Goal: Use online tool/utility: Utilize a website feature to perform a specific function

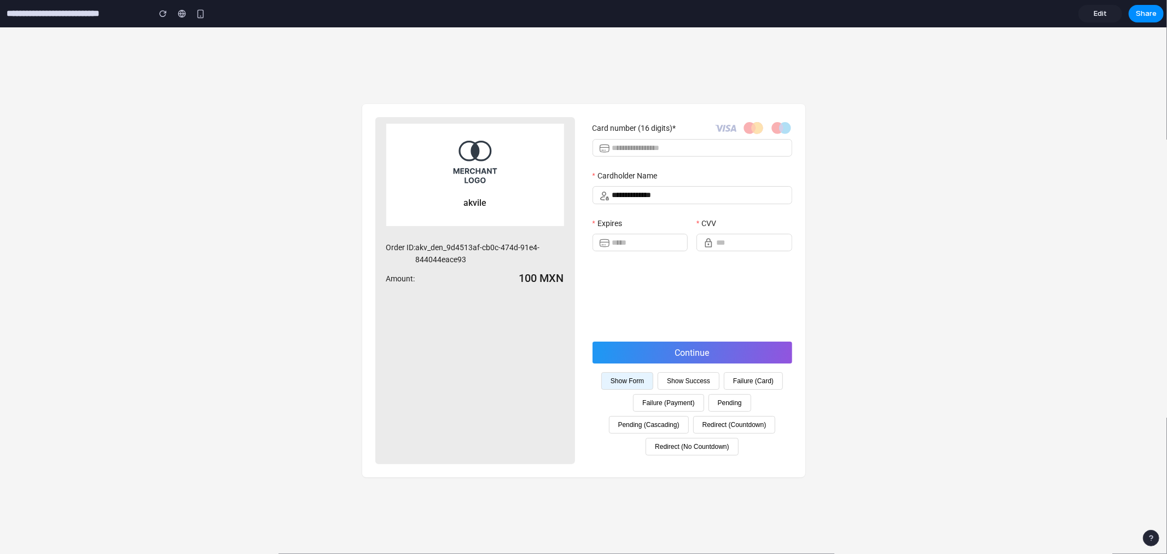
click at [693, 380] on button "Show Success" at bounding box center [689, 380] width 62 height 18
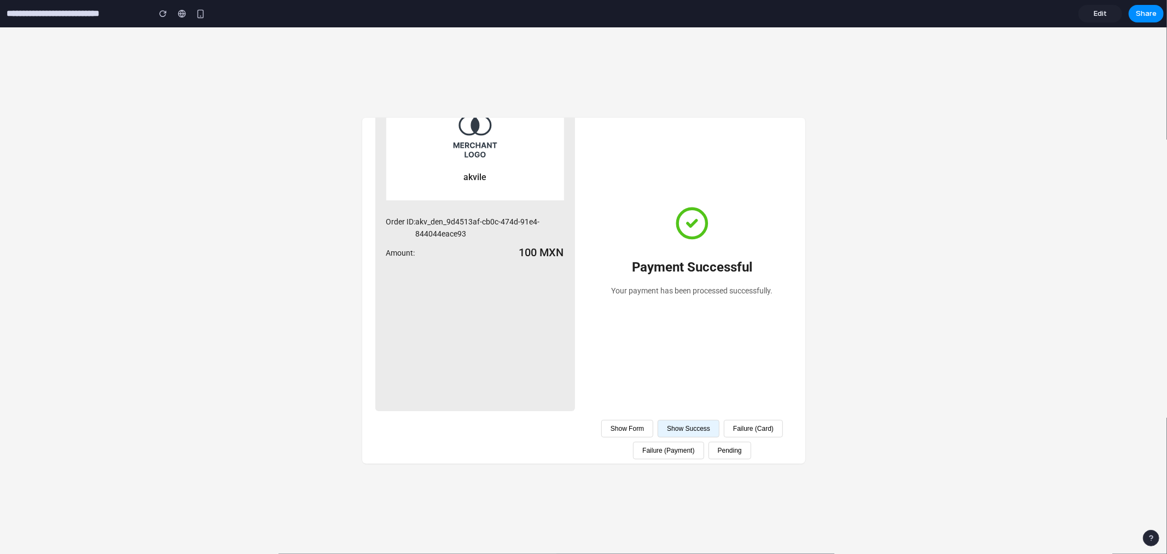
scroll to position [61, 0]
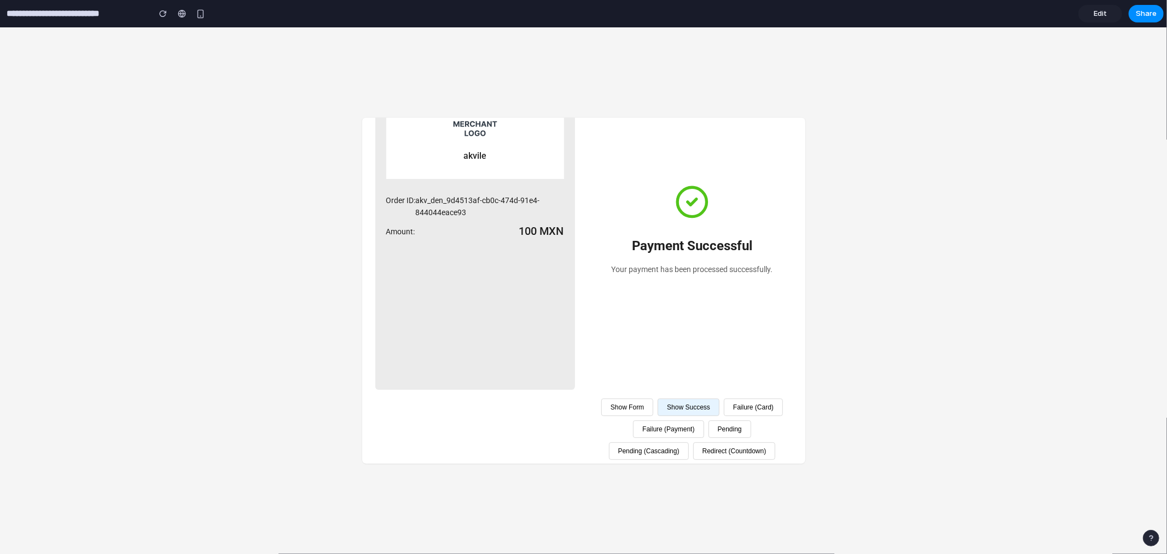
click at [724, 415] on button "Failure (Card)" at bounding box center [753, 407] width 59 height 18
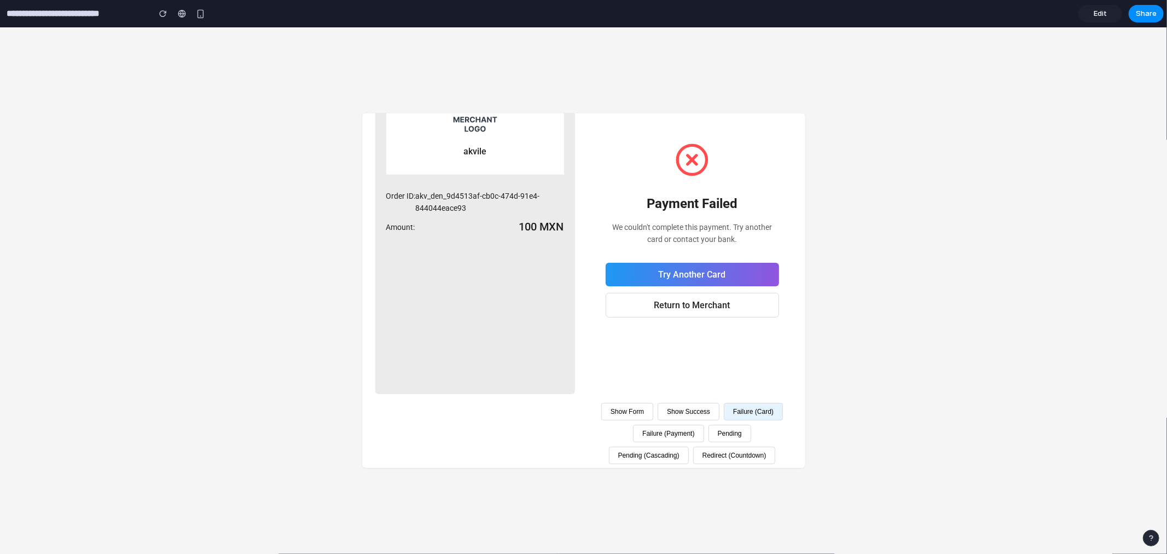
click at [643, 417] on button "Show Form" at bounding box center [627, 411] width 52 height 18
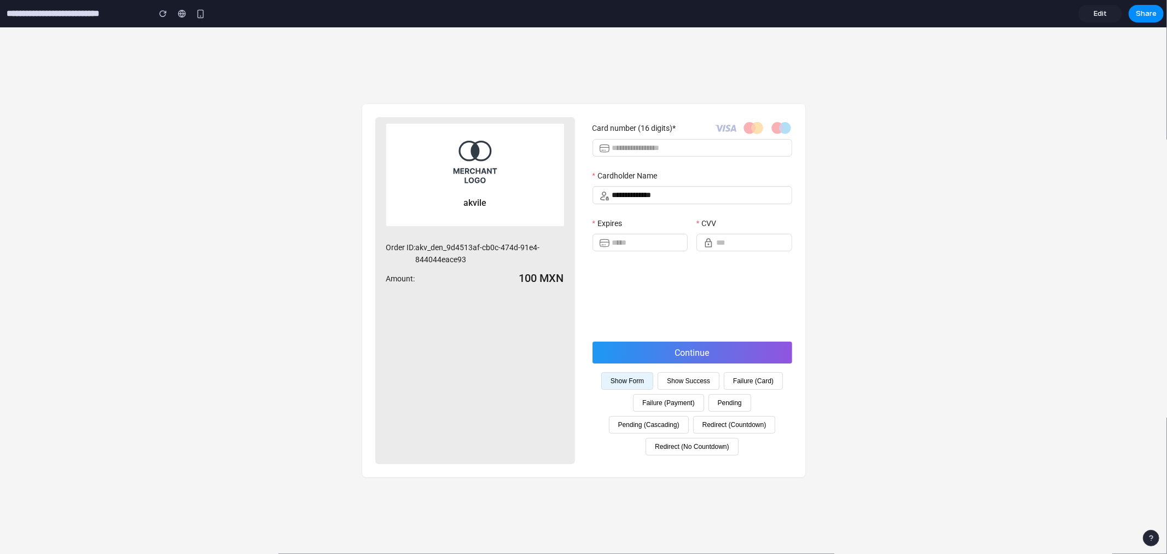
click at [743, 379] on button "Failure (Card)" at bounding box center [753, 380] width 59 height 18
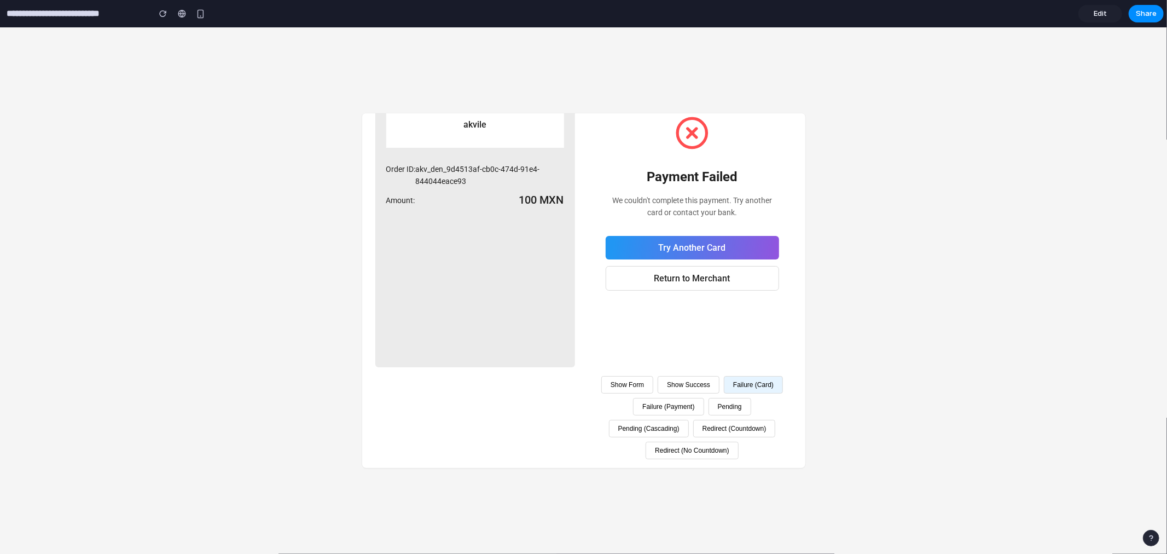
scroll to position [107, 0]
click at [704, 398] on button "Failure (Payment)" at bounding box center [668, 406] width 71 height 18
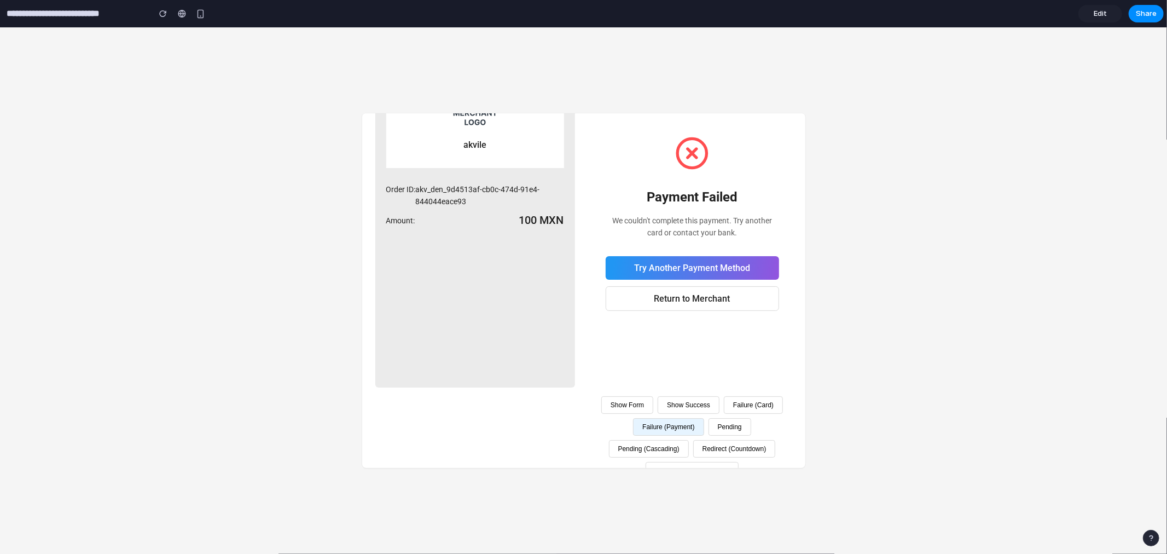
scroll to position [0, 0]
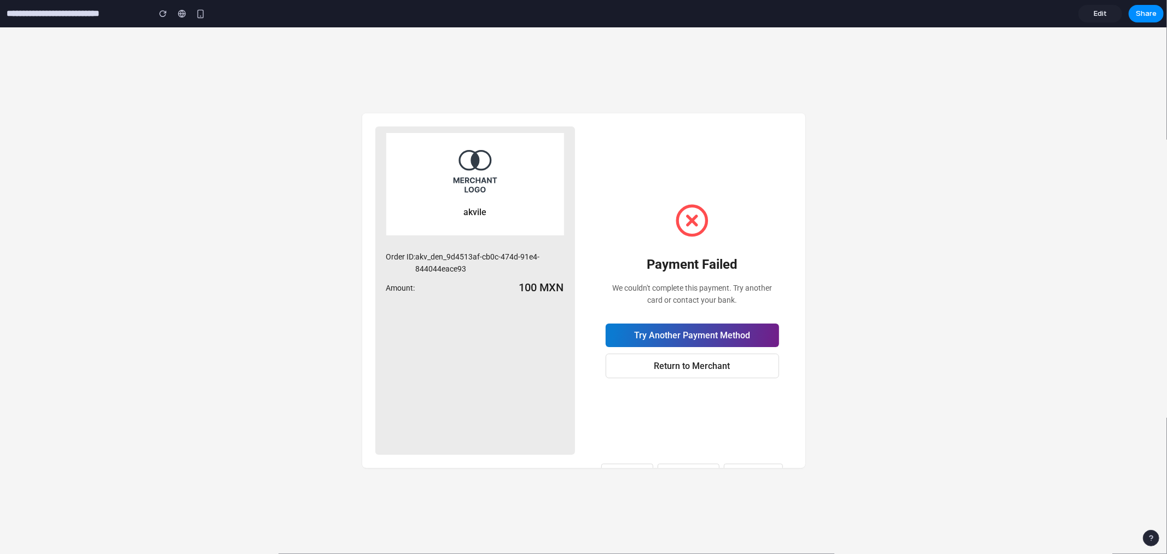
click at [696, 335] on button "Try Another Payment Method" at bounding box center [692, 335] width 173 height 24
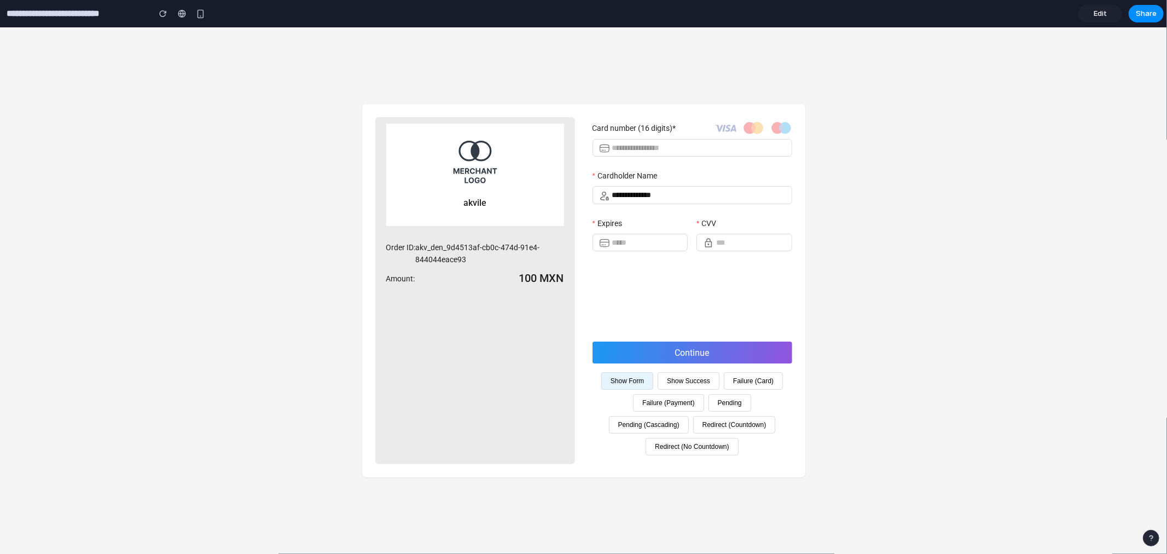
click at [728, 401] on button "Pending" at bounding box center [730, 402] width 43 height 18
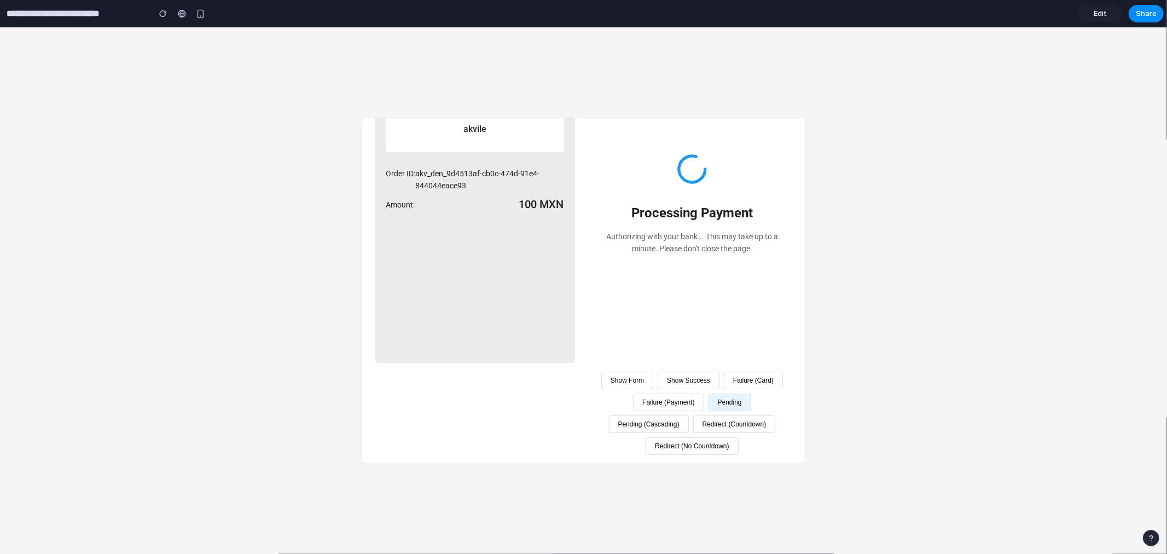
scroll to position [107, 0]
click at [689, 415] on button "Pending (Cascading)" at bounding box center [649, 424] width 80 height 18
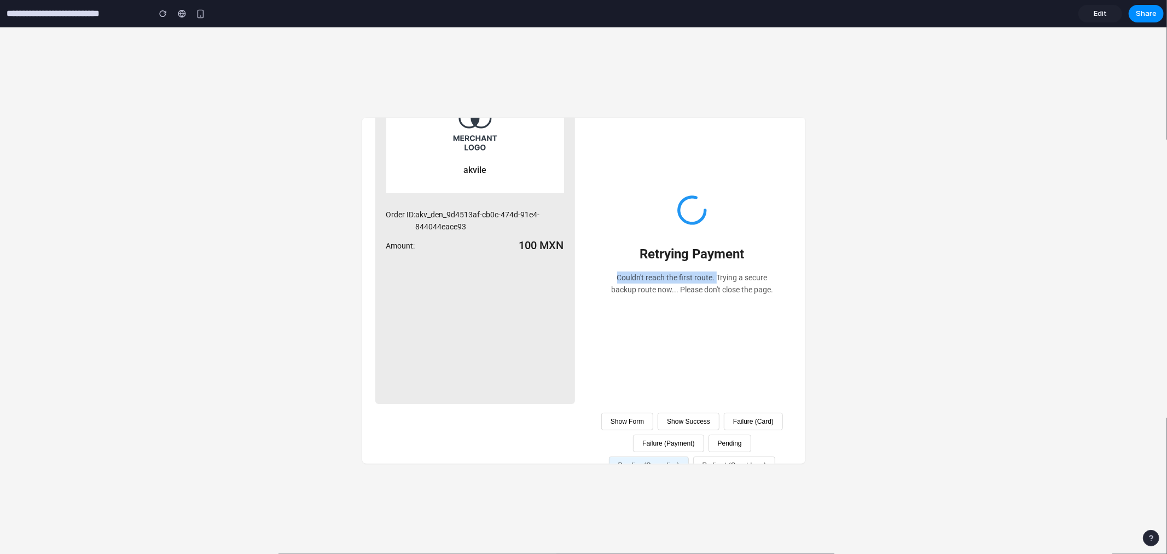
drag, startPoint x: 611, startPoint y: 277, endPoint x: 709, endPoint y: 280, distance: 98.5
click at [709, 280] on p "Couldn't reach the first route. Trying a secure backup route now... Please don'…" at bounding box center [692, 283] width 173 height 24
drag, startPoint x: 715, startPoint y: 275, endPoint x: 671, endPoint y: 291, distance: 46.6
click at [670, 291] on p "Couldn't reach the first route. Trying a secure backup route now... Please don'…" at bounding box center [692, 283] width 173 height 24
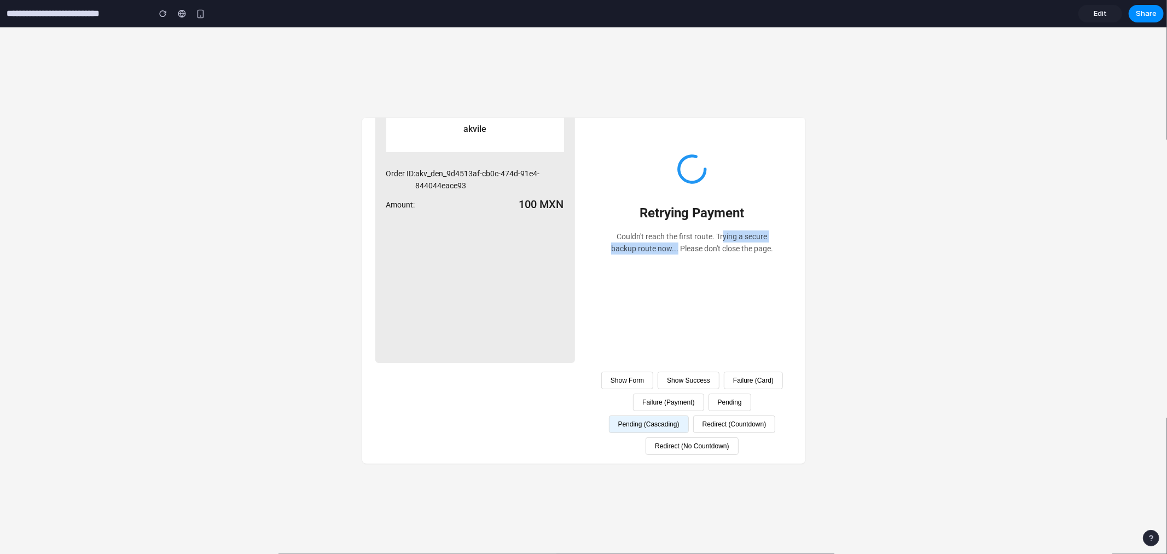
scroll to position [0, 0]
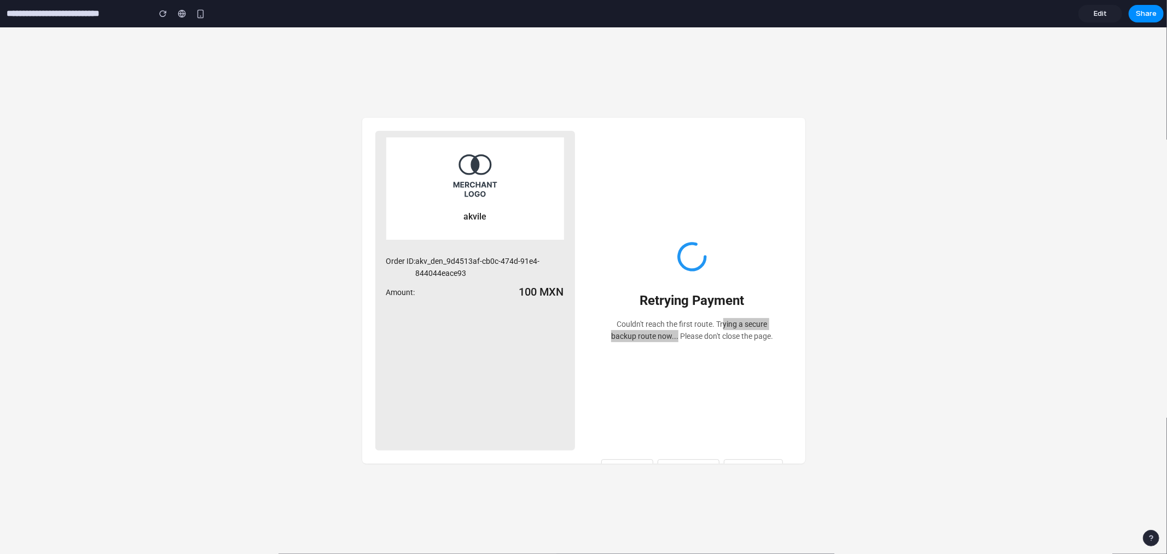
click at [1106, 7] on link "Edit" at bounding box center [1100, 14] width 44 height 18
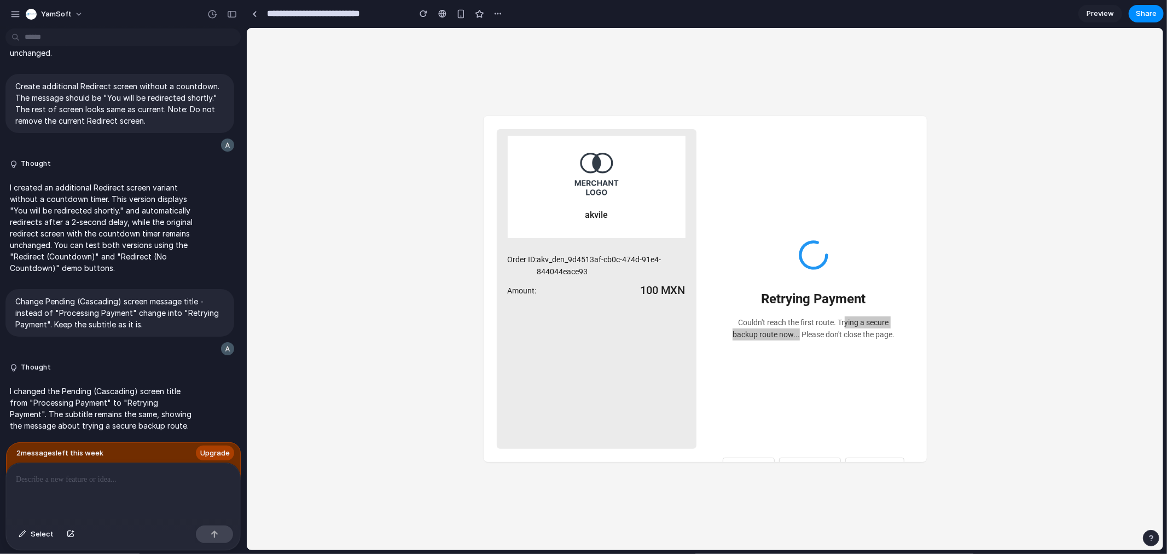
click at [85, 473] on p at bounding box center [123, 479] width 214 height 13
click at [74, 477] on p "**********" at bounding box center [121, 479] width 210 height 13
click at [124, 477] on p "**********" at bounding box center [121, 479] width 210 height 13
click at [70, 475] on p "**********" at bounding box center [121, 479] width 210 height 13
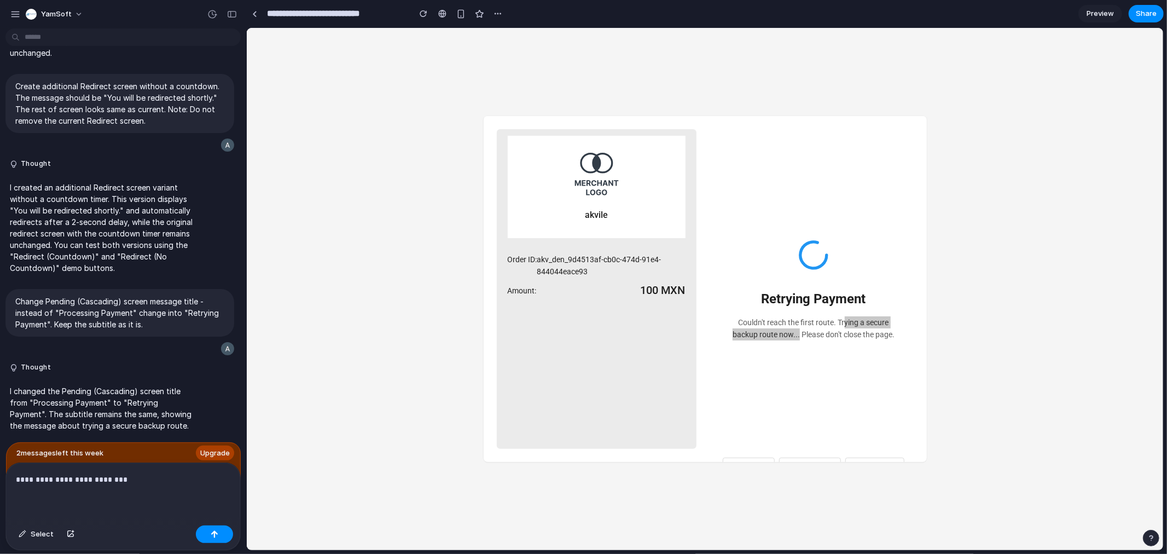
click at [130, 477] on p "**********" at bounding box center [121, 479] width 210 height 13
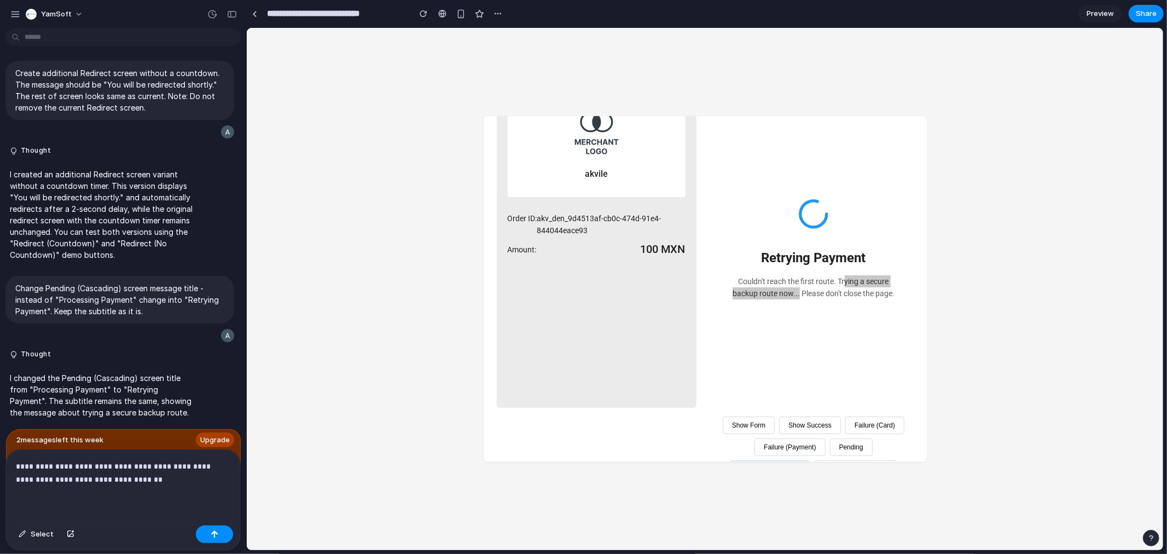
scroll to position [107, 0]
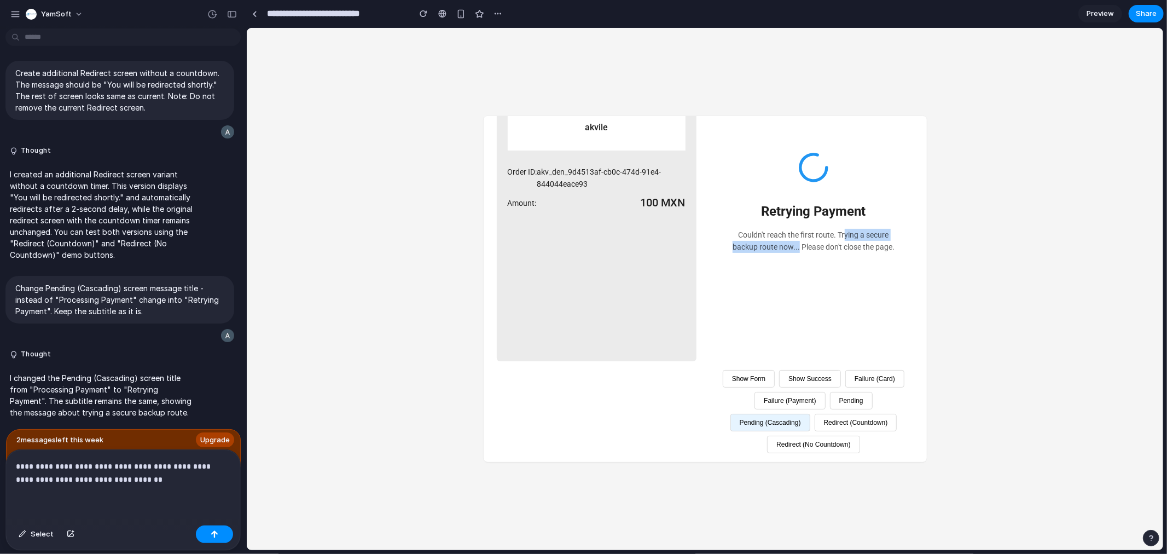
click at [818, 431] on button "Redirect (Countdown)" at bounding box center [855, 422] width 83 height 18
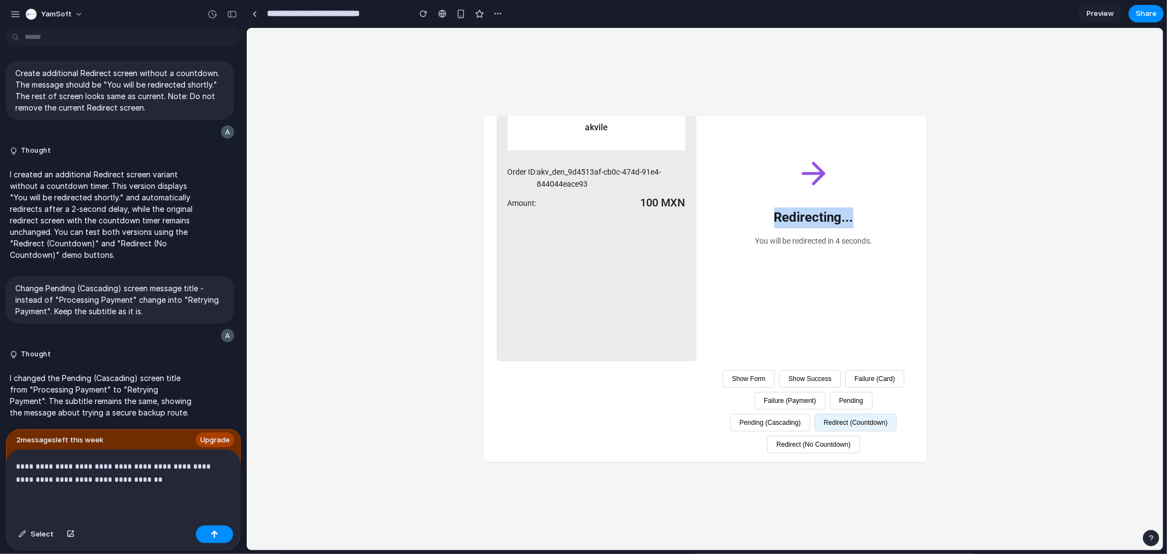
drag, startPoint x: 769, startPoint y: 198, endPoint x: 849, endPoint y: 200, distance: 80.5
click at [849, 200] on div "Redirecting... You will be redirected in 4 seconds." at bounding box center [813, 201] width 200 height 320
copy h2 "Redirecting..."
click at [774, 369] on button "Show Form" at bounding box center [748, 378] width 52 height 18
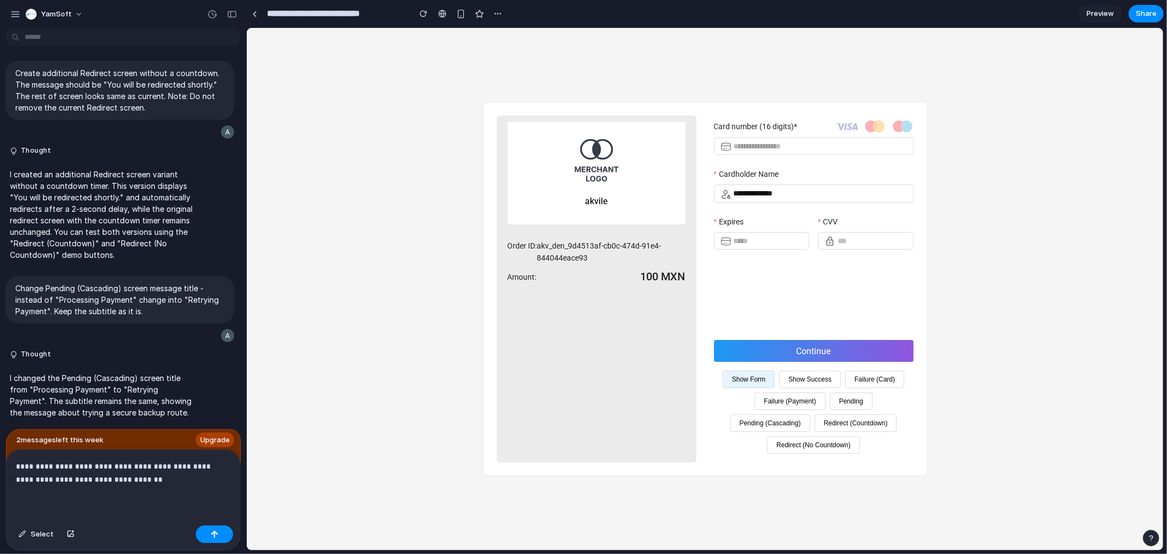
click at [149, 476] on p "**********" at bounding box center [121, 473] width 210 height 26
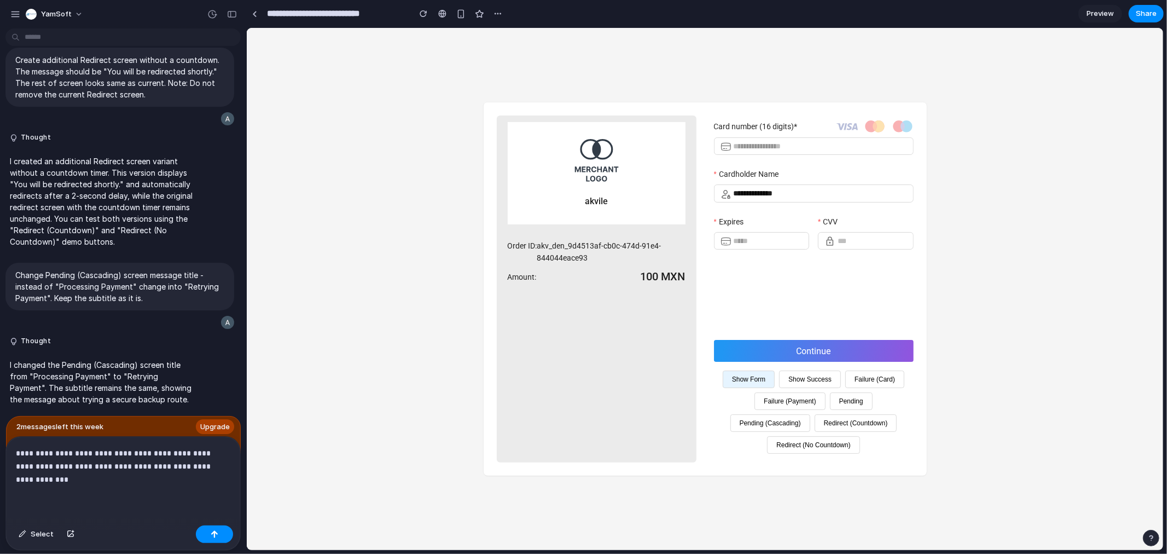
scroll to position [1412, 0]
click at [112, 473] on p "**********" at bounding box center [121, 465] width 210 height 39
click at [108, 473] on p "**********" at bounding box center [121, 465] width 210 height 39
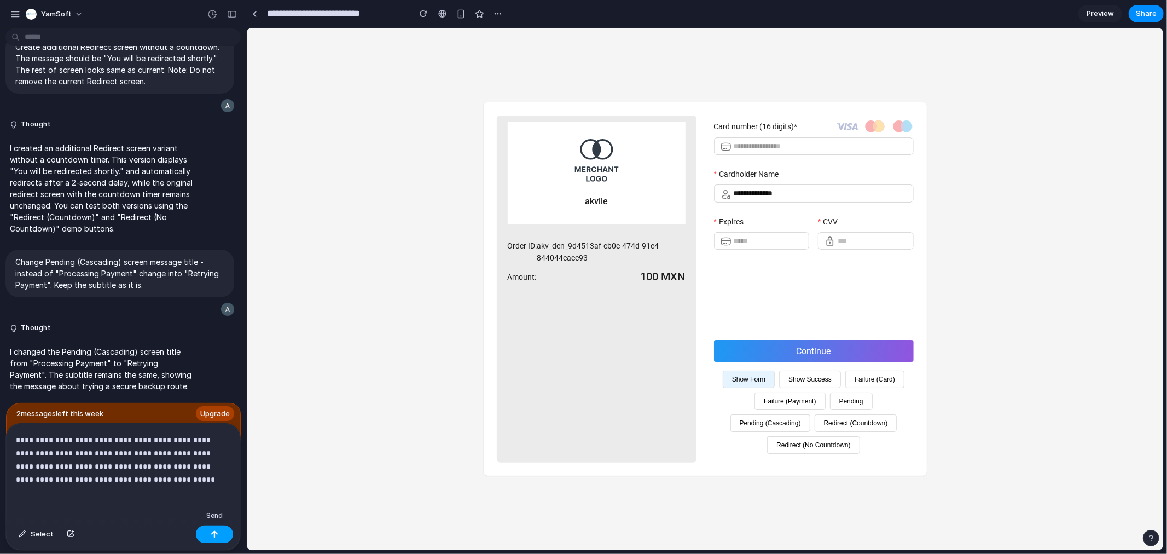
click at [212, 533] on div "button" at bounding box center [215, 534] width 8 height 8
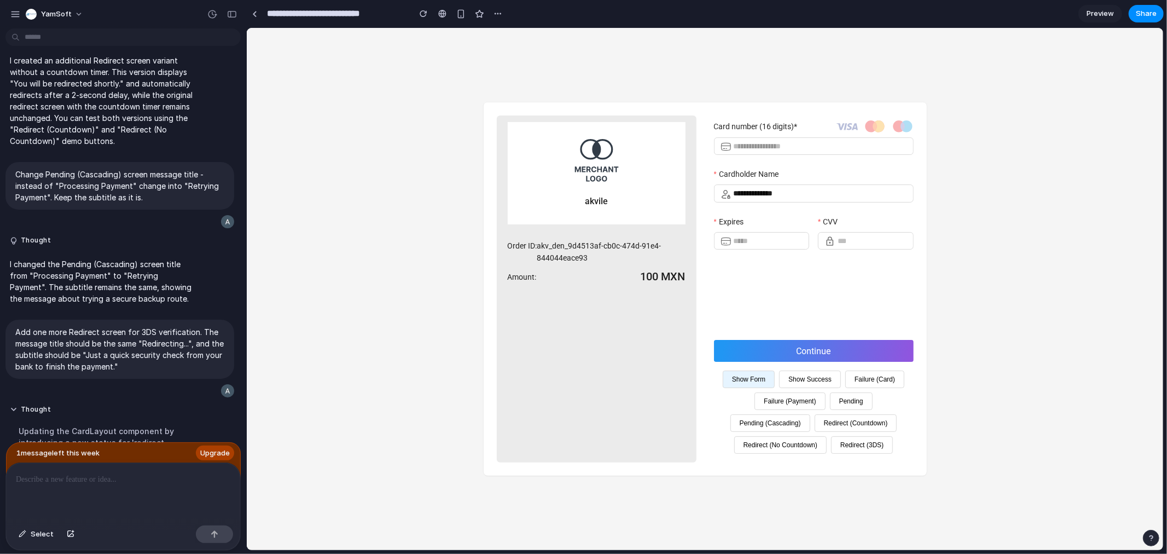
scroll to position [1778, 0]
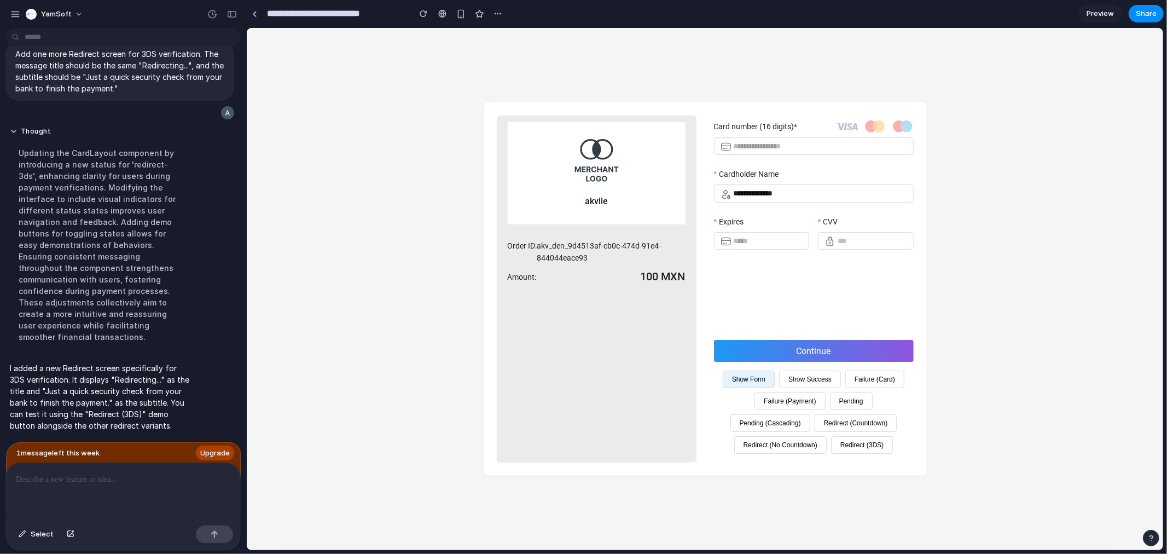
click at [870, 443] on button "Redirect (3DS)" at bounding box center [862, 445] width 62 height 18
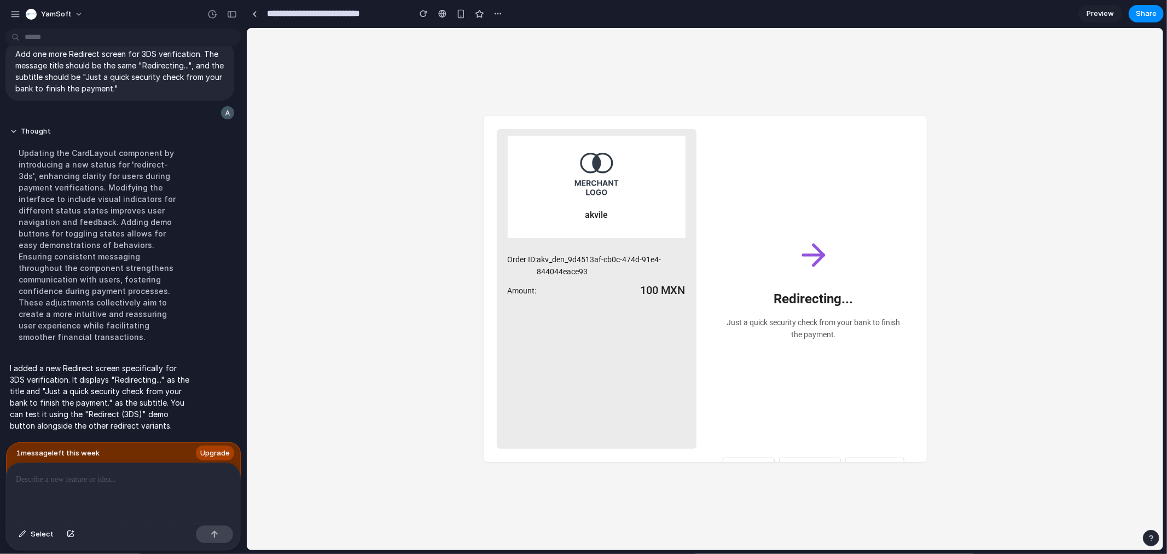
click at [1003, 190] on div "akvile Order ID: akv_den_9d4513af-cb0c-474d-91e4-844044eace93 Amount: 100 MXN R…" at bounding box center [704, 288] width 916 height 522
click at [423, 11] on div "button" at bounding box center [424, 14] width 8 height 8
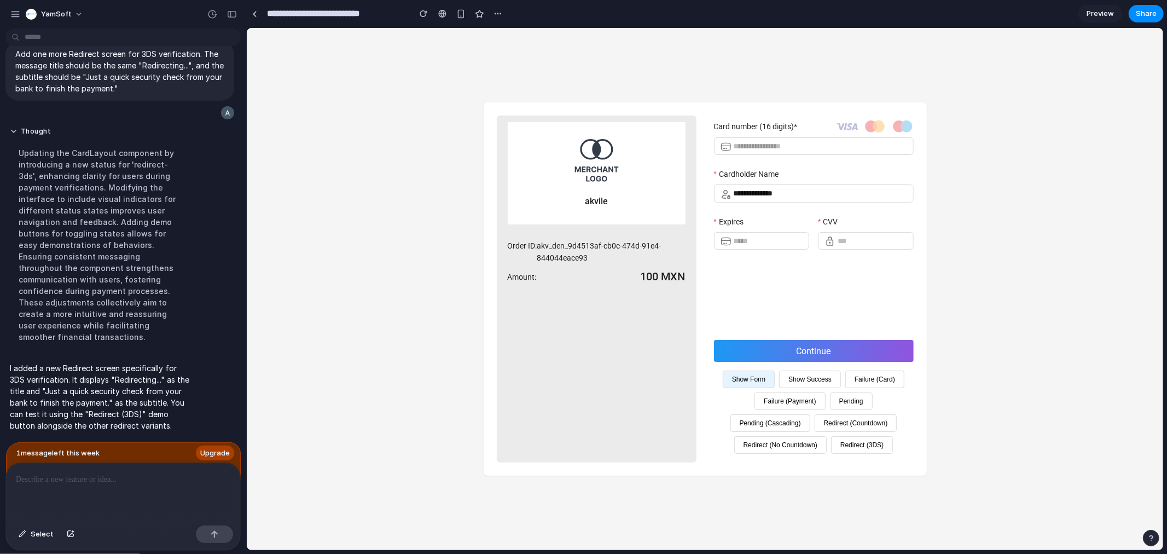
scroll to position [0, 0]
click at [861, 445] on button "Redirect (3DS)" at bounding box center [862, 445] width 62 height 18
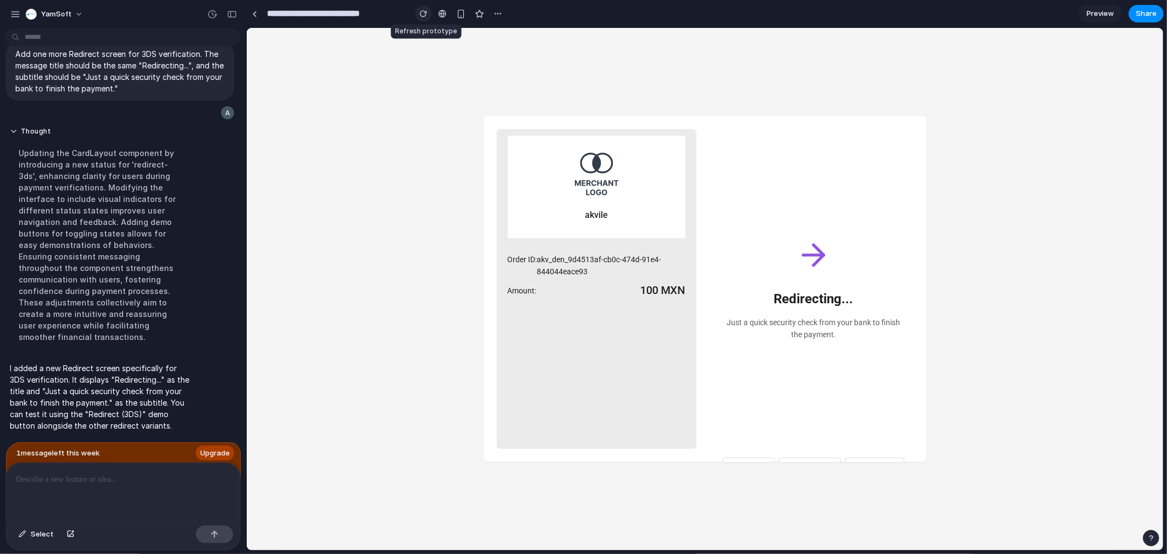
click at [420, 12] on div "button" at bounding box center [424, 14] width 8 height 8
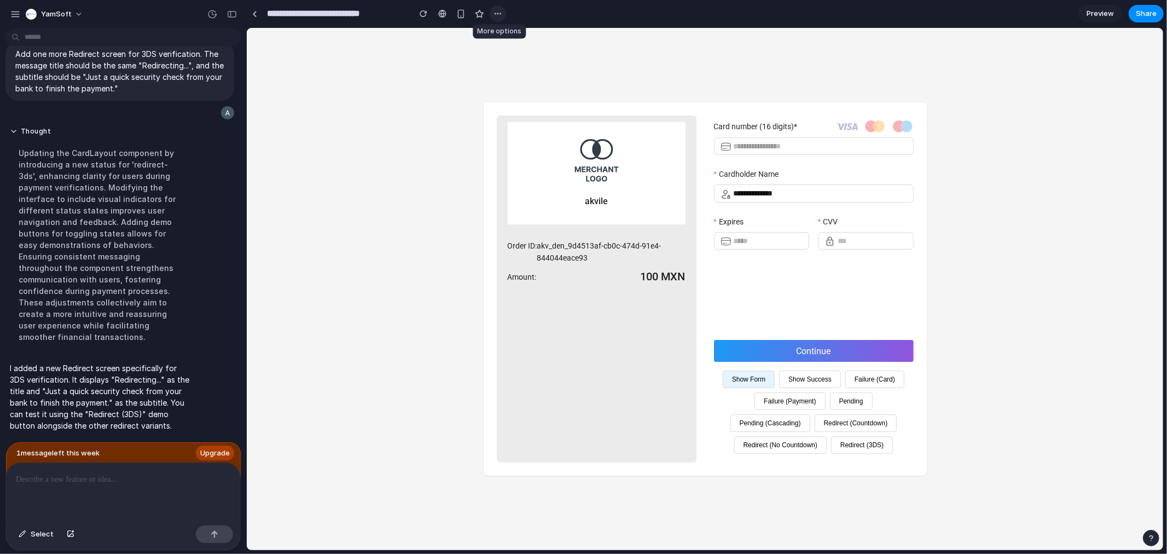
click at [497, 13] on div "button" at bounding box center [498, 13] width 9 height 9
click at [405, 215] on div "Duplicate Delete" at bounding box center [583, 277] width 1167 height 554
click at [78, 474] on p at bounding box center [121, 479] width 210 height 13
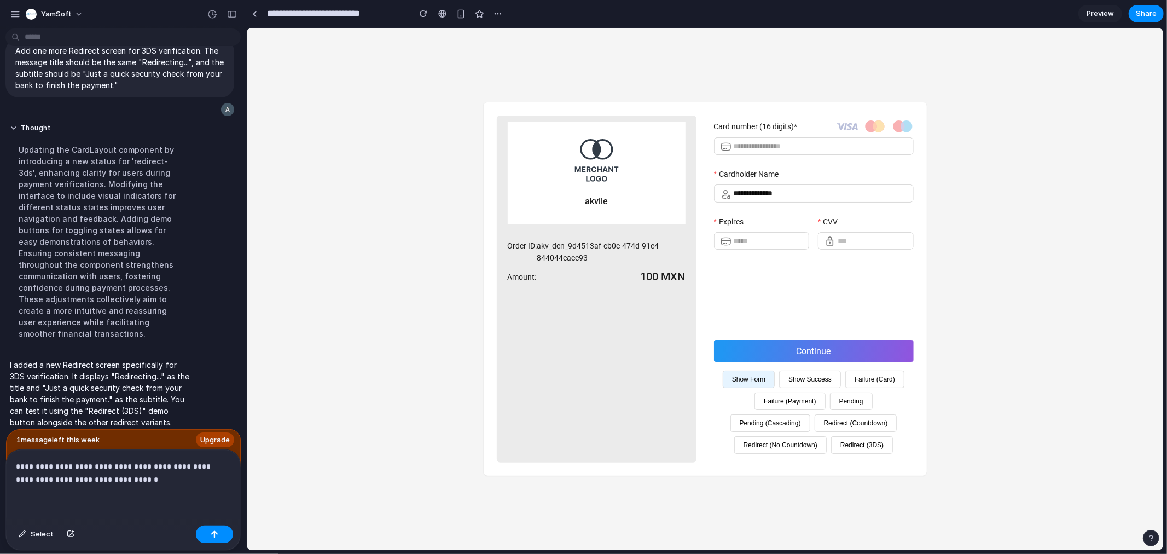
click at [17, 461] on p "**********" at bounding box center [121, 473] width 210 height 26
drag, startPoint x: 136, startPoint y: 461, endPoint x: 159, endPoint y: 479, distance: 29.6
click at [159, 479] on p "**********" at bounding box center [121, 473] width 210 height 26
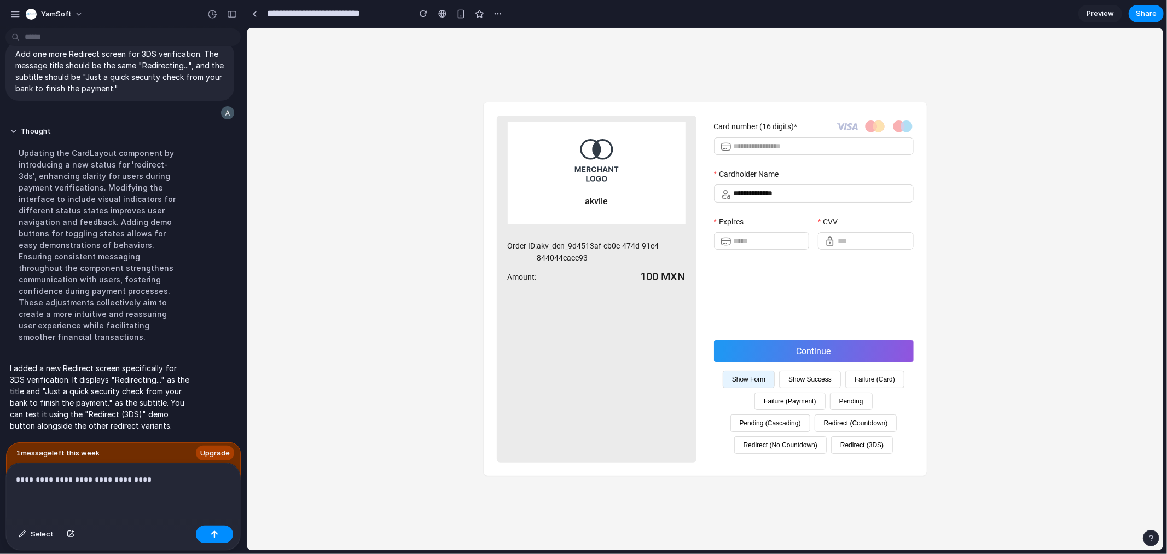
click at [64, 474] on p "**********" at bounding box center [121, 479] width 210 height 13
click at [131, 474] on p "**********" at bounding box center [121, 479] width 210 height 13
click at [48, 473] on p "**********" at bounding box center [121, 479] width 210 height 13
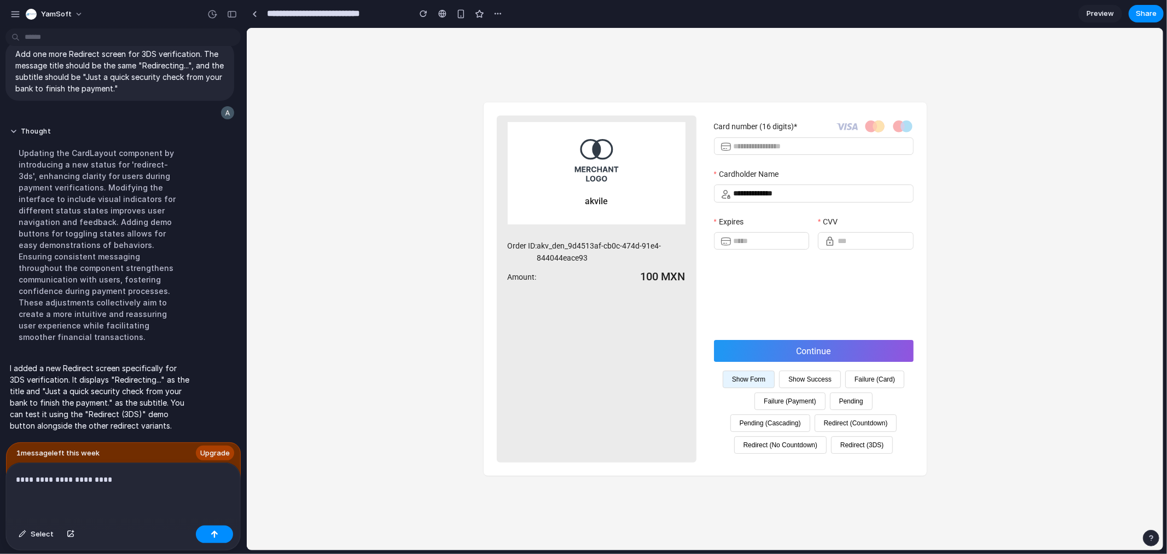
click at [124, 477] on p "**********" at bounding box center [121, 479] width 210 height 13
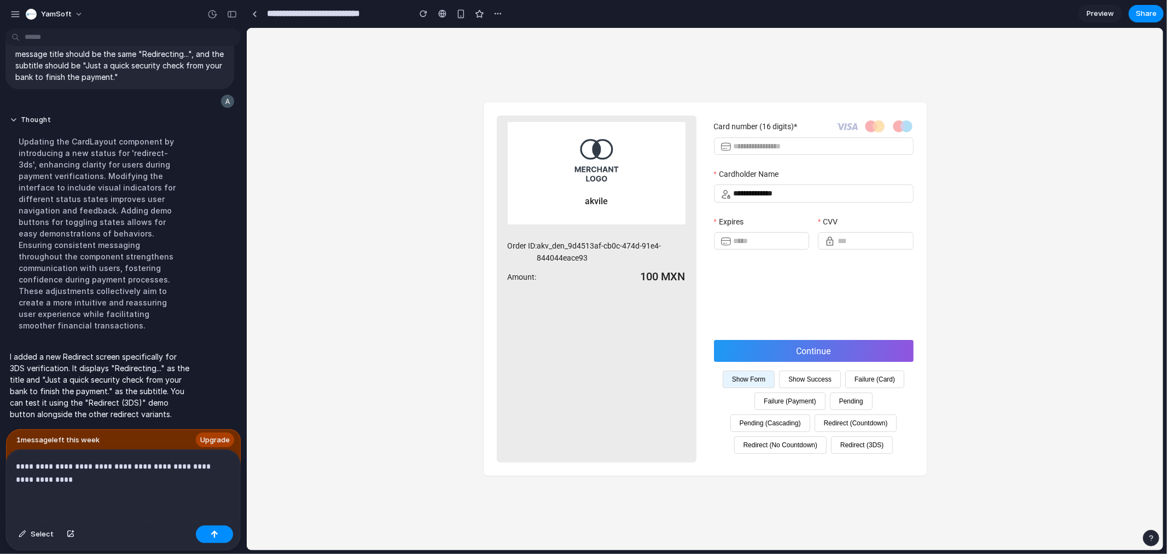
scroll to position [1791, 0]
click at [211, 12] on div "button" at bounding box center [212, 14] width 10 height 10
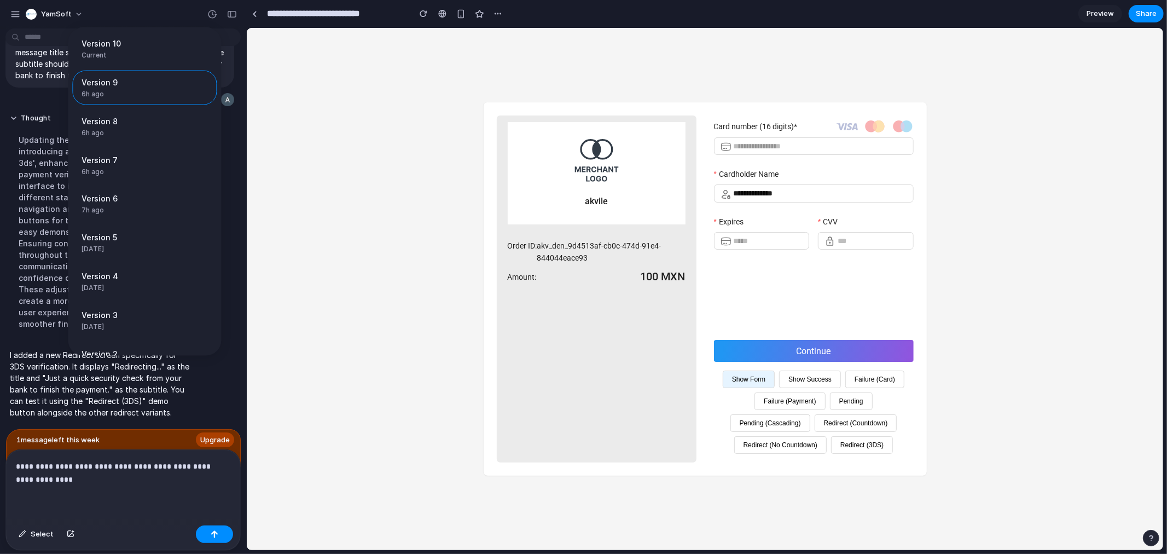
click at [75, 474] on div "Version 10 Current Version 9 6h ago Restore Version 8 6h ago Restore Version 7 …" at bounding box center [583, 277] width 1167 height 554
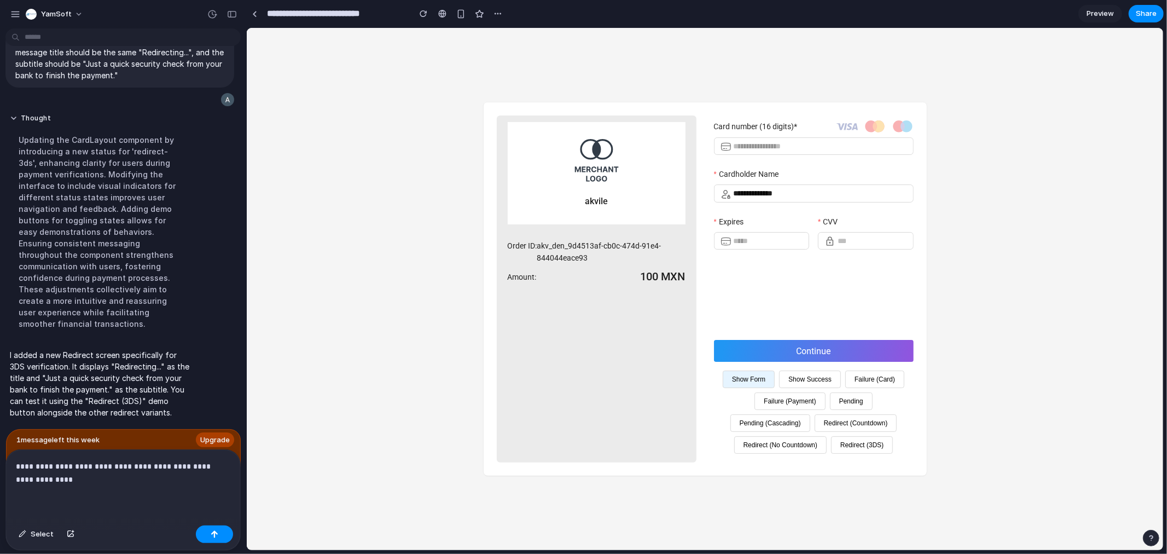
click at [63, 477] on p "**********" at bounding box center [121, 473] width 210 height 26
click at [16, 460] on p "**********" at bounding box center [121, 473] width 210 height 26
click at [152, 463] on p "**********" at bounding box center [121, 473] width 210 height 26
click at [138, 473] on p "**********" at bounding box center [121, 473] width 210 height 26
click at [860, 448] on button "Redirect (3DS)" at bounding box center [862, 445] width 62 height 18
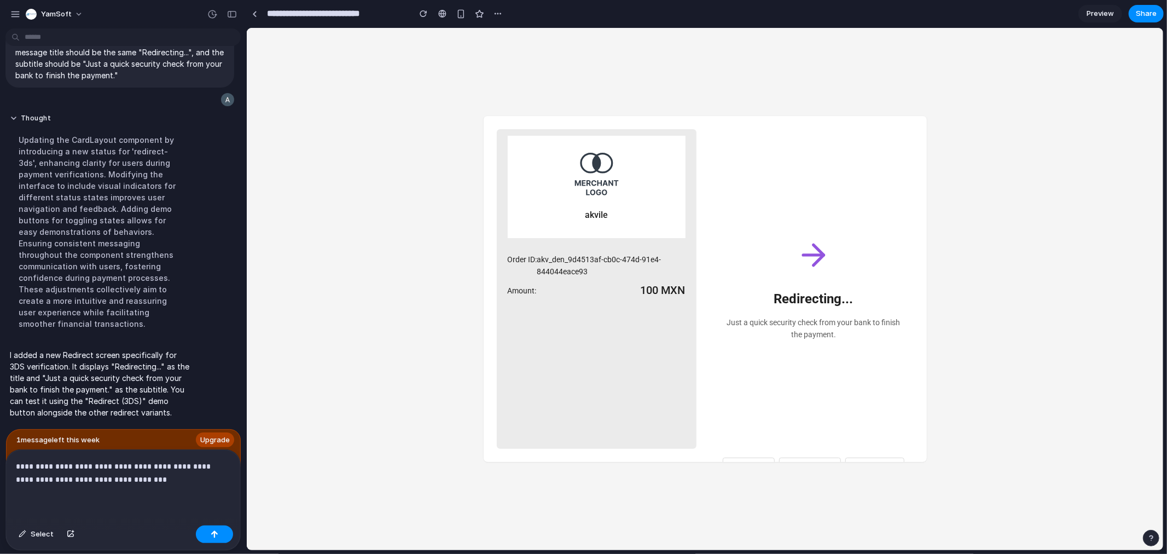
click at [133, 475] on p "**********" at bounding box center [121, 473] width 210 height 26
click at [217, 463] on p "**********" at bounding box center [121, 473] width 210 height 26
click at [22, 478] on p "**********" at bounding box center [121, 473] width 210 height 26
click at [218, 465] on p "**********" at bounding box center [121, 473] width 210 height 26
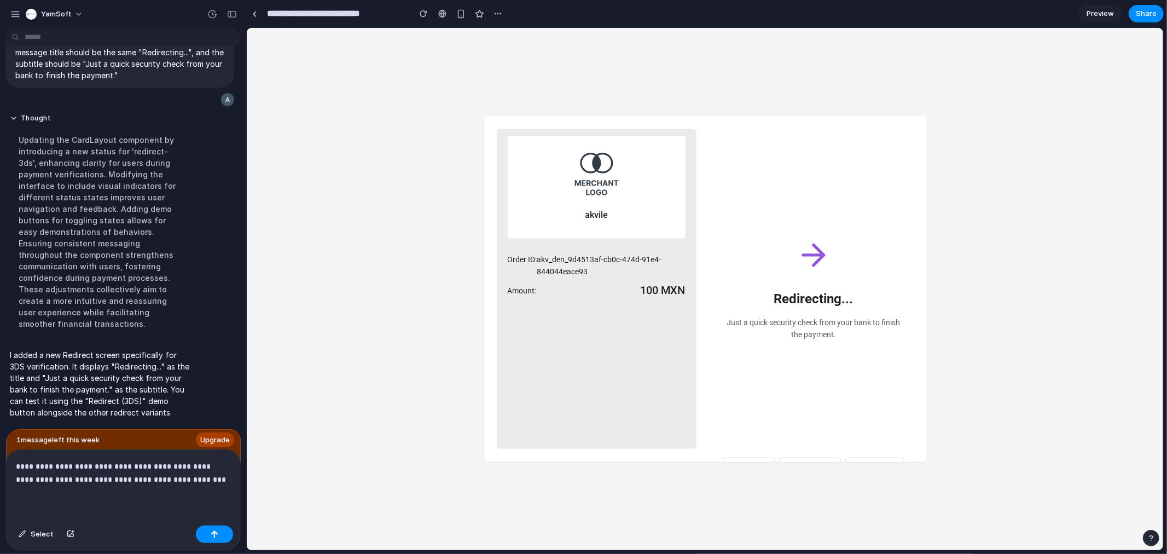
click at [217, 463] on p "**********" at bounding box center [121, 473] width 210 height 26
click at [214, 462] on p "**********" at bounding box center [121, 473] width 210 height 26
drag, startPoint x: 34, startPoint y: 477, endPoint x: 57, endPoint y: 477, distance: 23.0
click at [57, 477] on p "**********" at bounding box center [121, 473] width 210 height 26
click at [191, 474] on p "**********" at bounding box center [121, 473] width 210 height 26
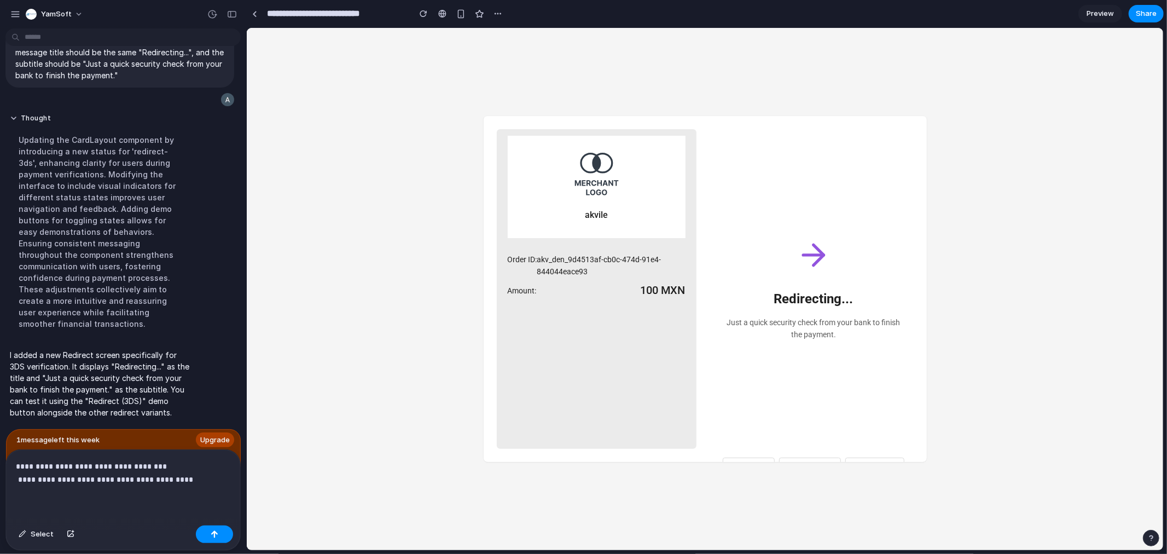
drag, startPoint x: 147, startPoint y: 461, endPoint x: 155, endPoint y: 461, distance: 8.8
click at [148, 461] on p "**********" at bounding box center [121, 473] width 210 height 26
click at [169, 476] on p "**********" at bounding box center [121, 473] width 210 height 26
click at [109, 474] on p "**********" at bounding box center [121, 473] width 210 height 26
click at [424, 13] on div "button" at bounding box center [424, 14] width 8 height 8
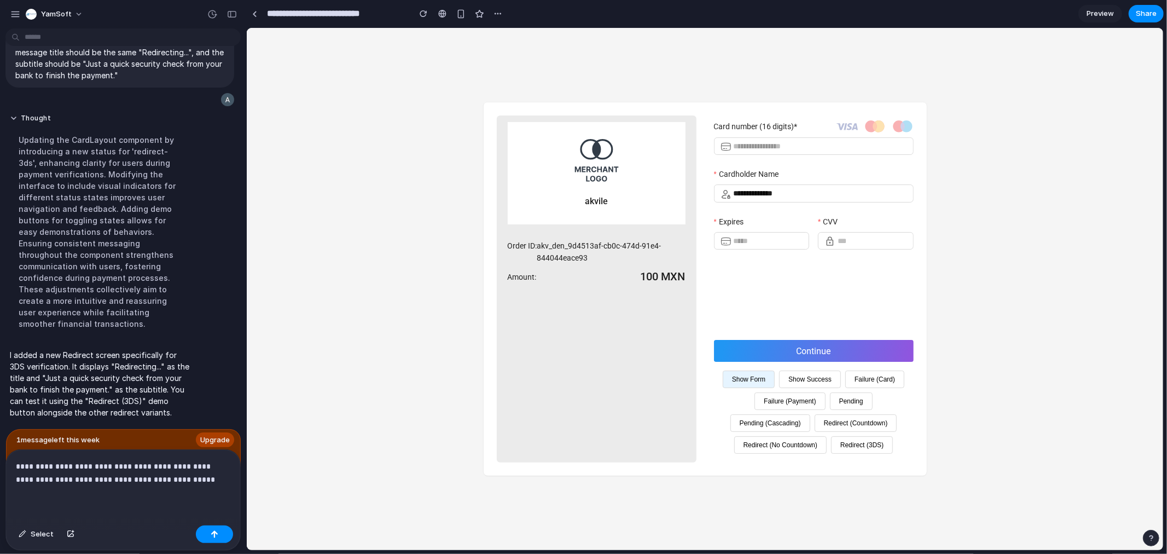
scroll to position [0, 0]
click at [859, 424] on button "Redirect (Countdown)" at bounding box center [855, 423] width 83 height 18
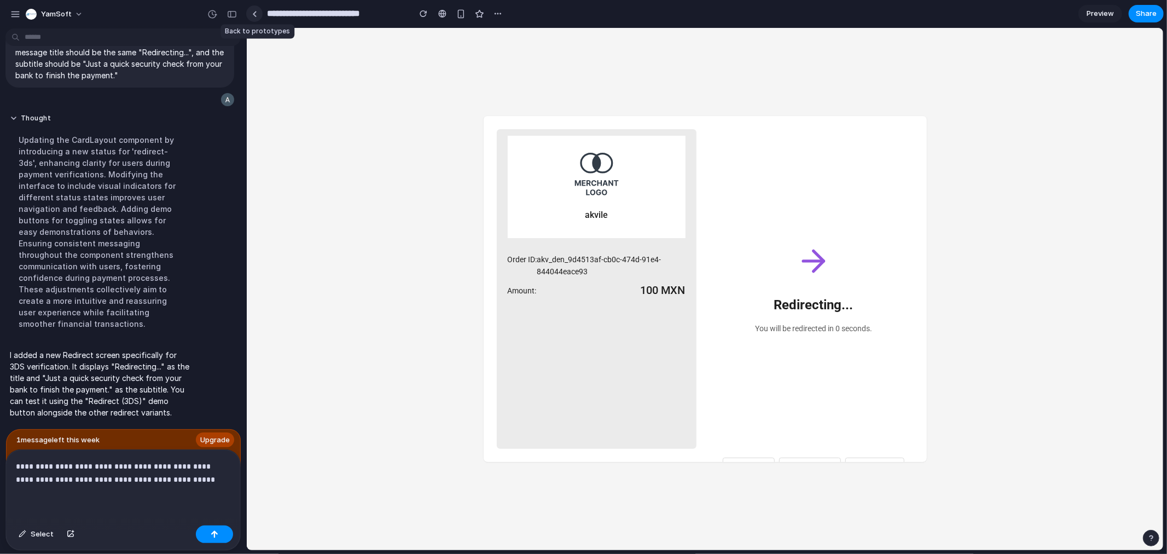
click at [254, 11] on div at bounding box center [254, 14] width 5 height 6
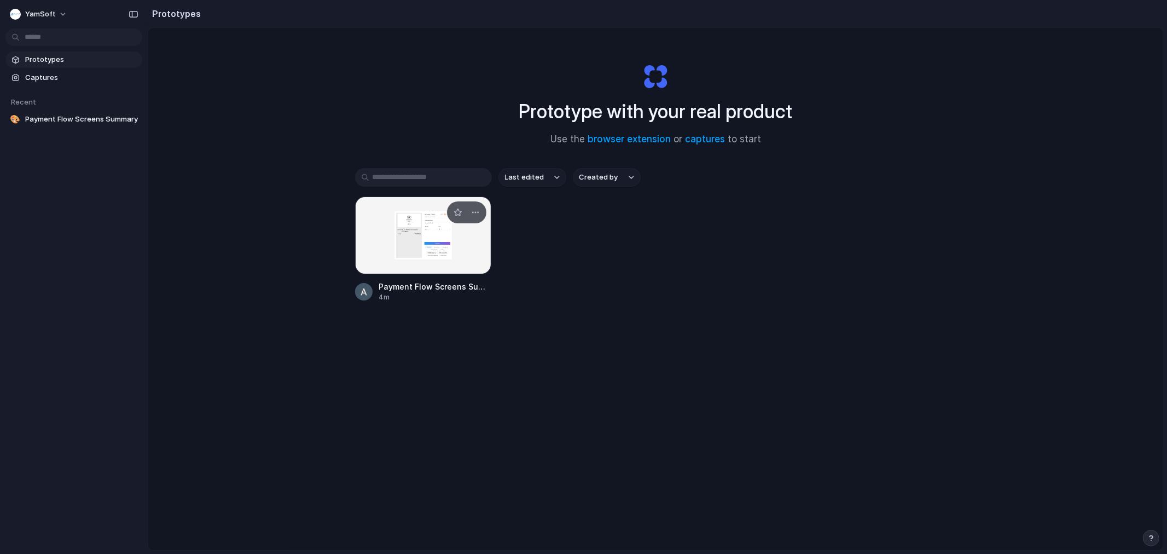
click at [431, 234] on div at bounding box center [423, 235] width 137 height 78
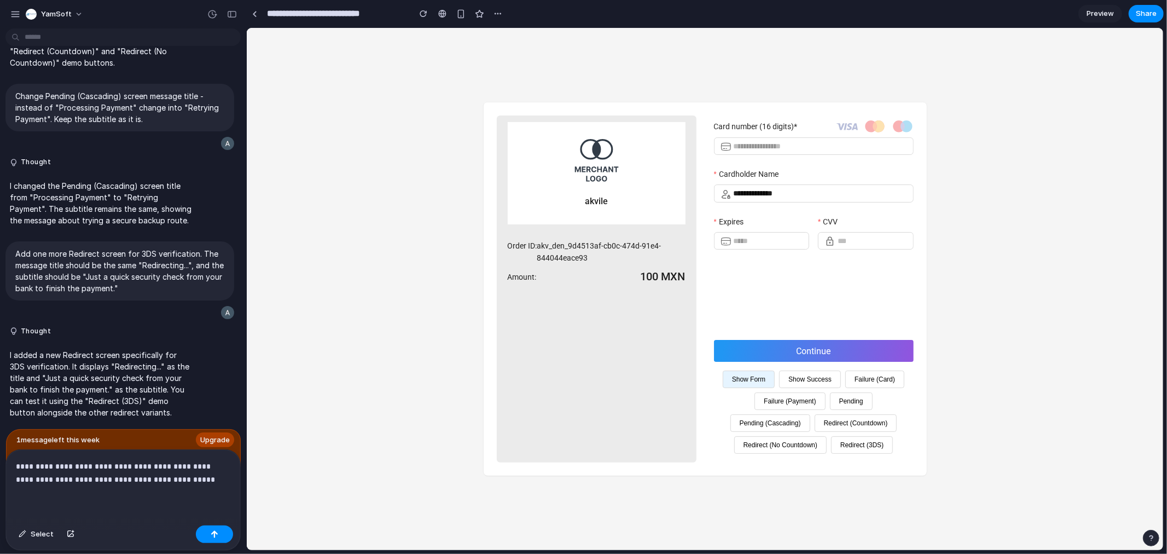
click at [791, 442] on button "Redirect (No Countdown)" at bounding box center [780, 445] width 92 height 18
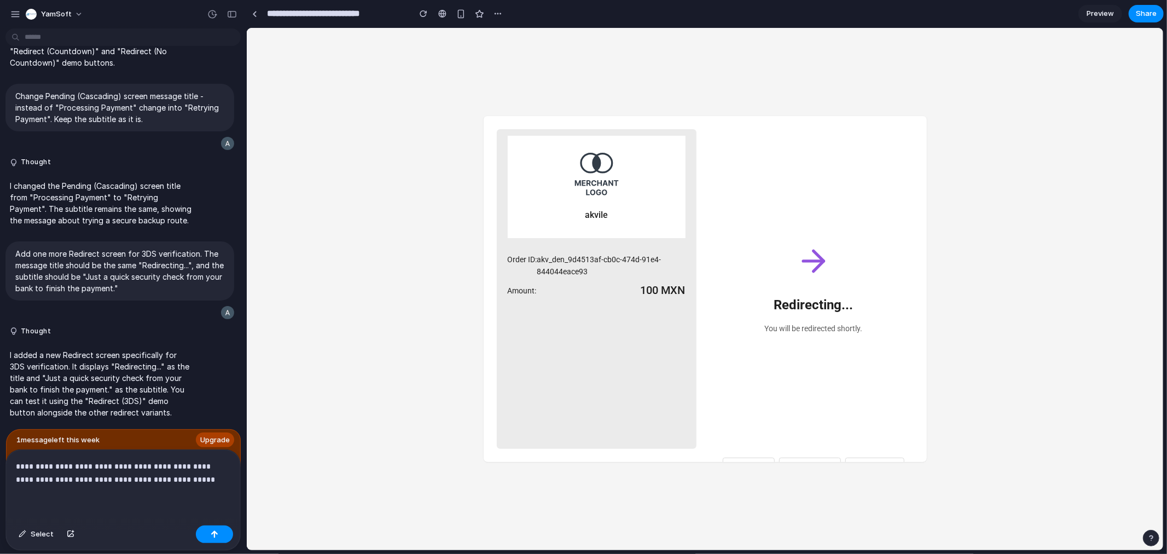
scroll to position [45, 0]
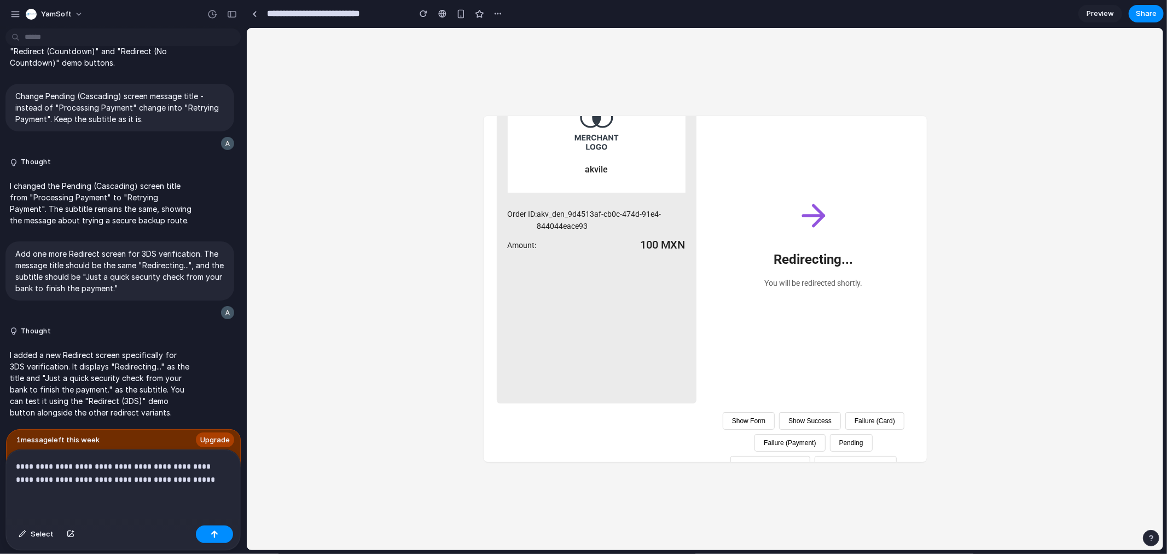
click at [170, 473] on p "**********" at bounding box center [121, 473] width 210 height 26
click at [219, 532] on button "button" at bounding box center [214, 534] width 37 height 18
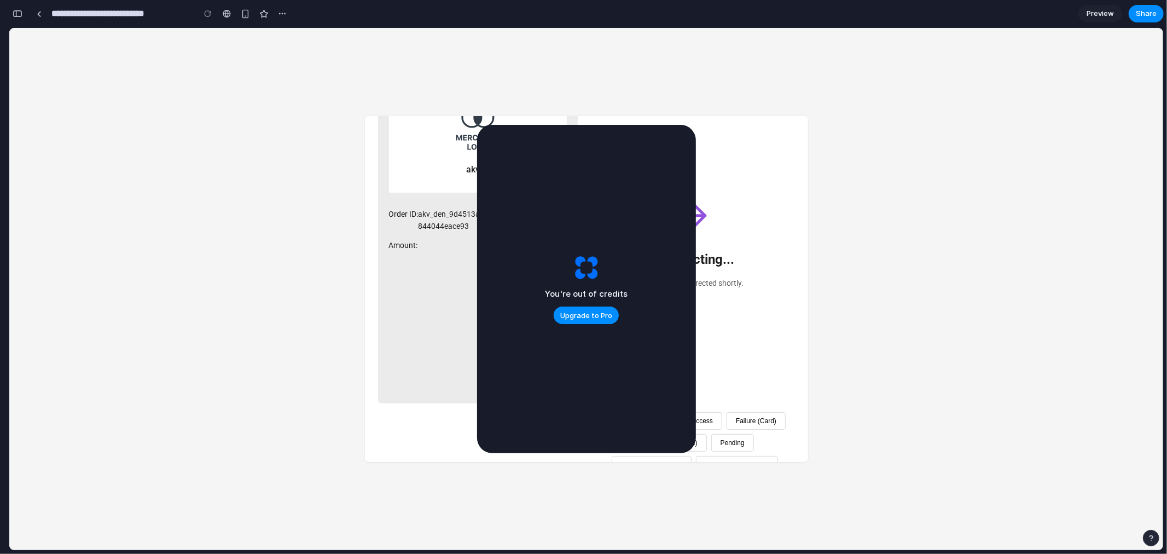
scroll to position [3560, 0]
click at [207, 13] on div at bounding box center [208, 13] width 16 height 16
click at [39, 14] on div at bounding box center [39, 14] width 5 height 6
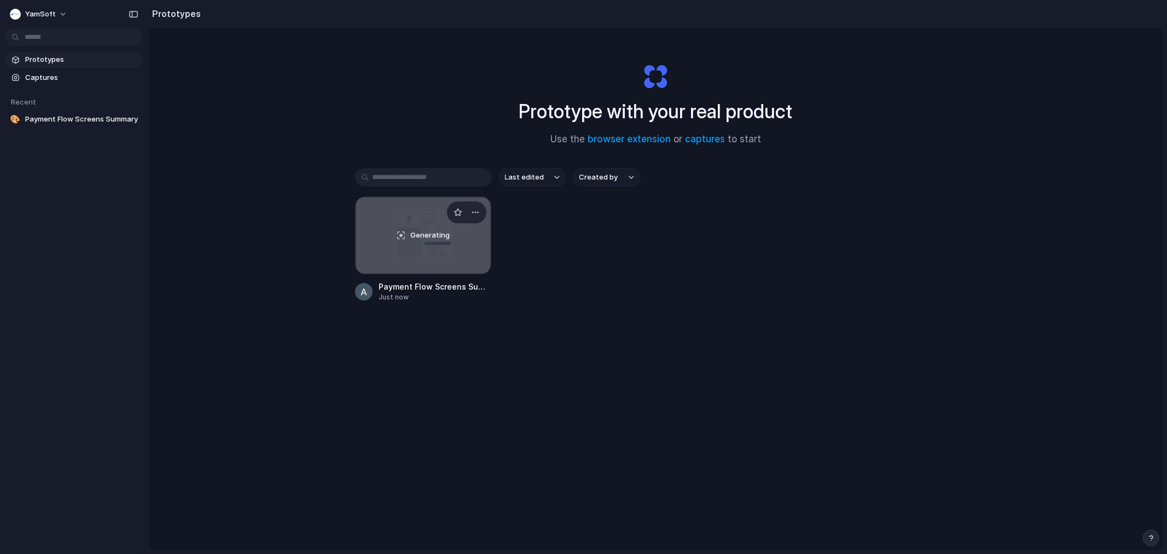
click at [423, 243] on div "Generating" at bounding box center [424, 235] width 136 height 77
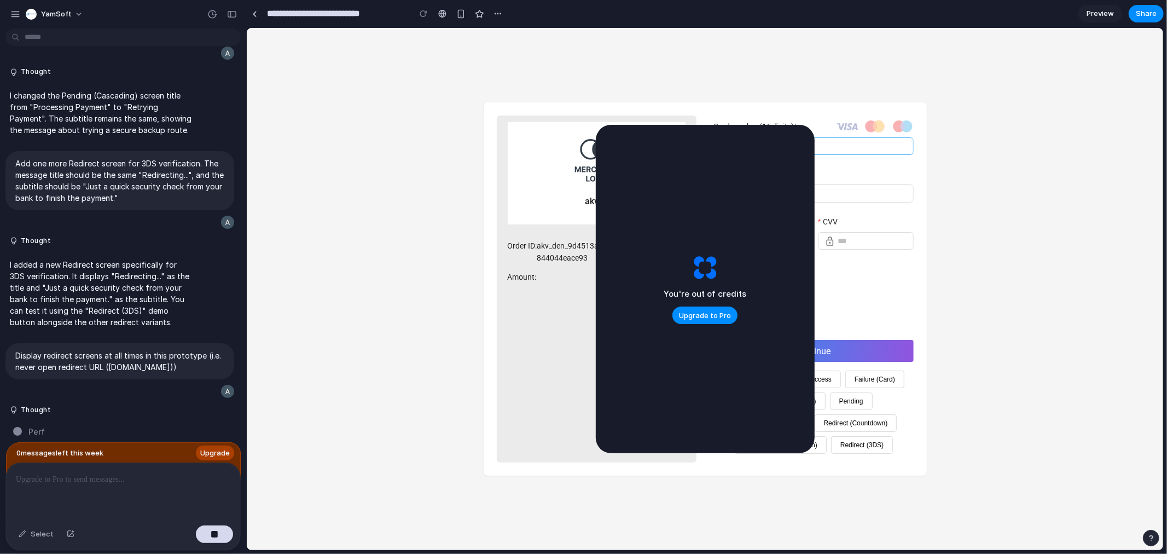
scroll to position [1688, 0]
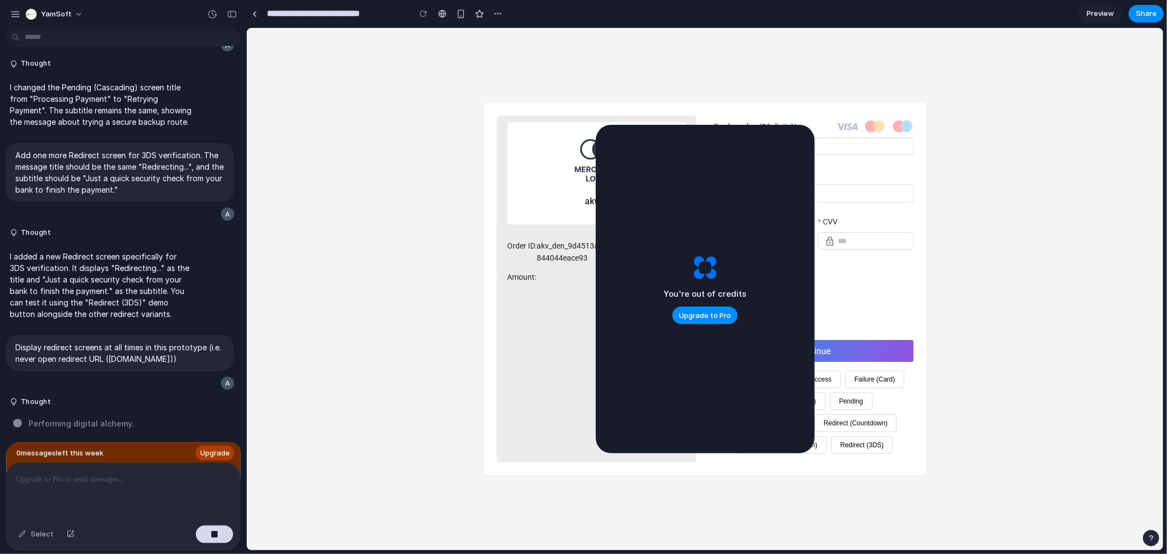
click at [745, 144] on div "You're out of credits Upgrade to Pro" at bounding box center [705, 289] width 219 height 328
click at [1142, 14] on span "Share" at bounding box center [1146, 13] width 21 height 11
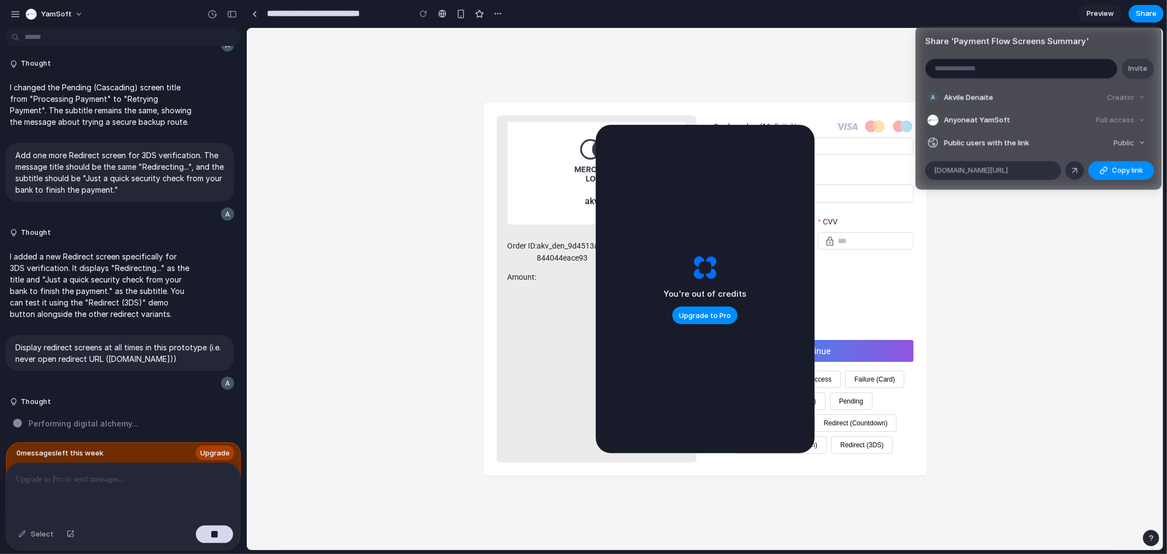
click at [1102, 12] on div "Share ' Payment Flow Screens Summary ' Invite Akvile Denaite Creator Anyone at …" at bounding box center [583, 277] width 1167 height 554
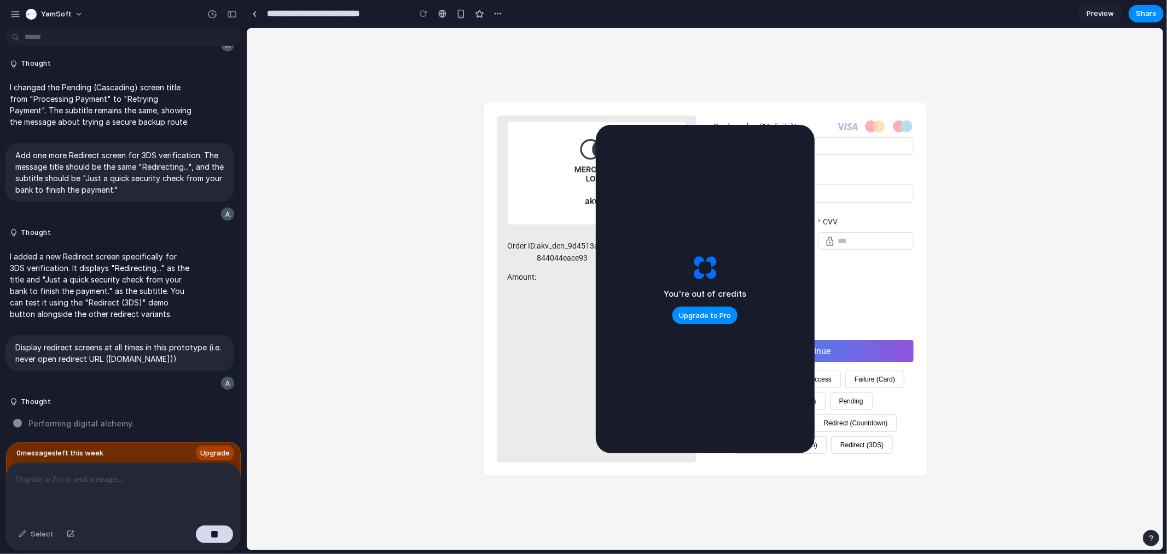
click at [1101, 12] on span "Preview" at bounding box center [1100, 13] width 27 height 11
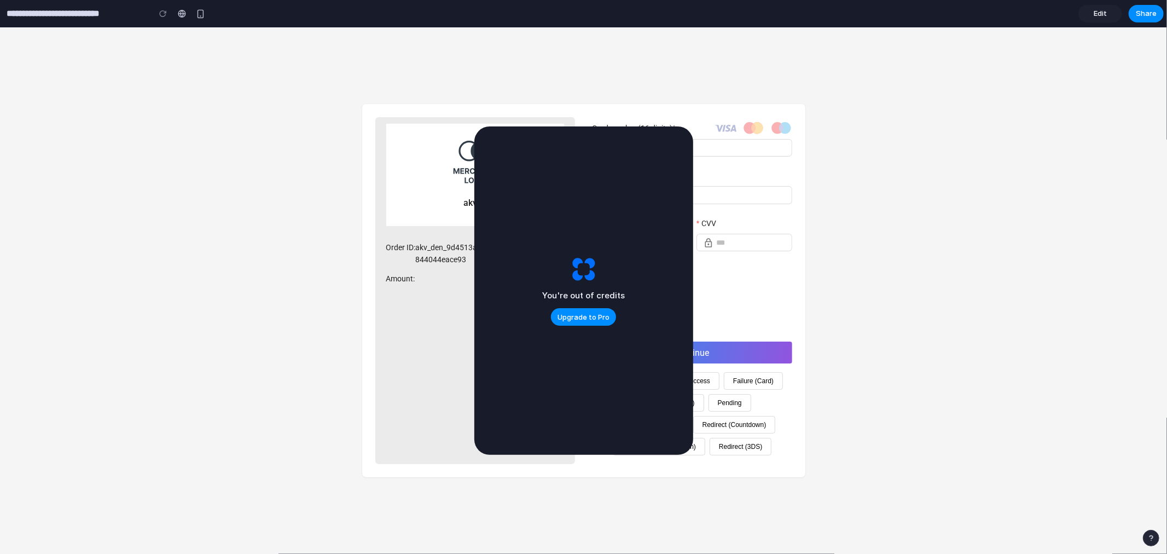
drag, startPoint x: 612, startPoint y: 158, endPoint x: 572, endPoint y: 208, distance: 64.3
click at [572, 208] on div "You're out of credits Upgrade to Pro" at bounding box center [583, 290] width 219 height 328
drag, startPoint x: 564, startPoint y: 150, endPoint x: 550, endPoint y: 161, distance: 17.5
click at [550, 161] on div "You're out of credits Upgrade to Pro" at bounding box center [583, 290] width 219 height 328
click at [1152, 14] on span "Share" at bounding box center [1146, 13] width 21 height 11
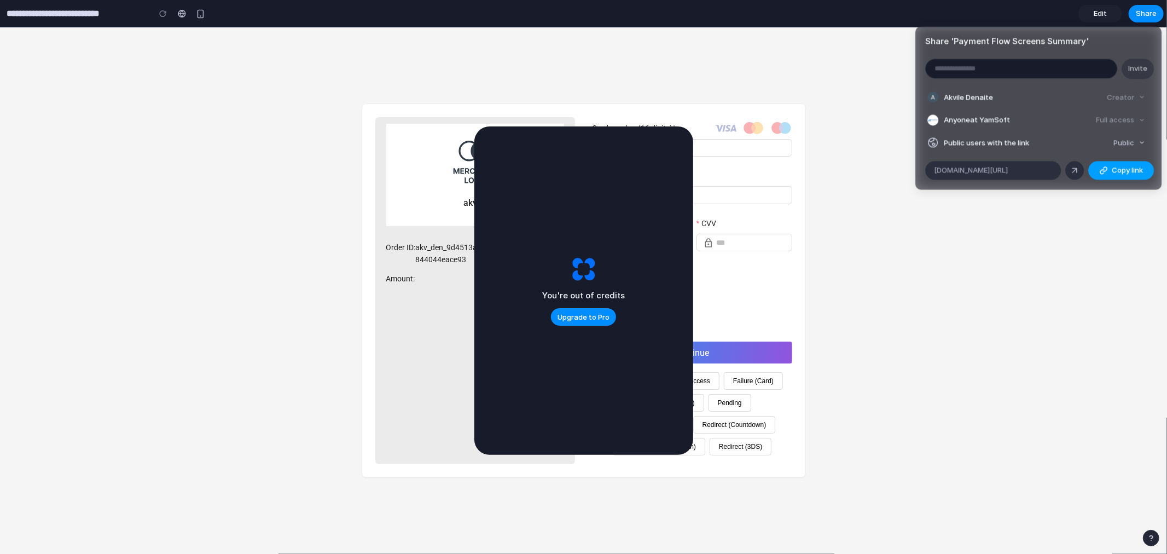
click at [1113, 169] on span "Copy link" at bounding box center [1127, 170] width 31 height 11
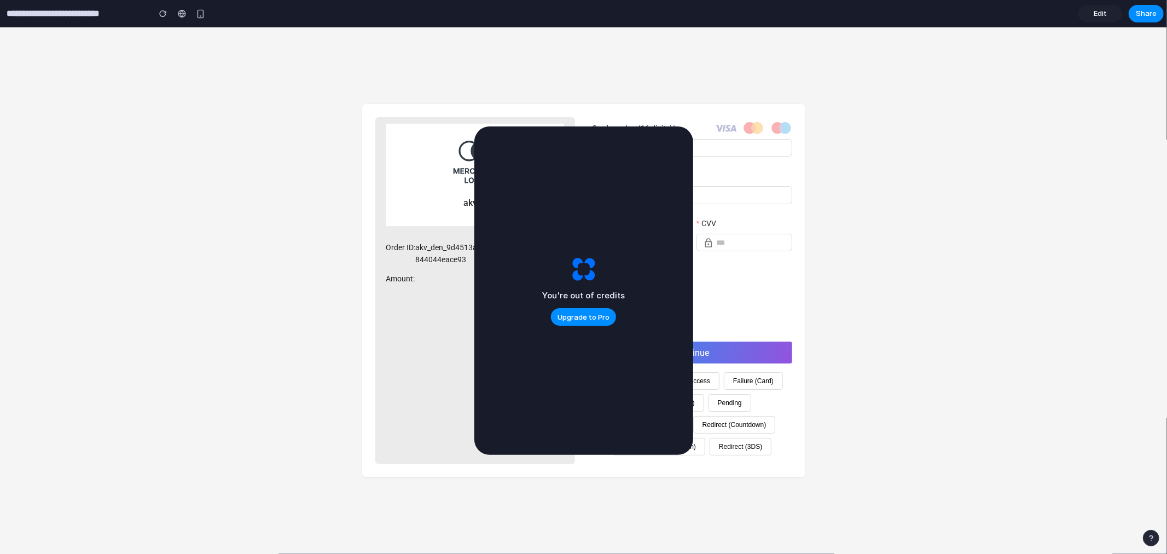
drag, startPoint x: 593, startPoint y: 258, endPoint x: 558, endPoint y: 265, distance: 35.2
click at [592, 257] on div "Share ' Payment Flow Screens Summary ' Invite Akvile Denaite Creator Anyone at …" at bounding box center [583, 277] width 1167 height 554
click at [582, 313] on span "Upgrade to Pro" at bounding box center [584, 317] width 52 height 11
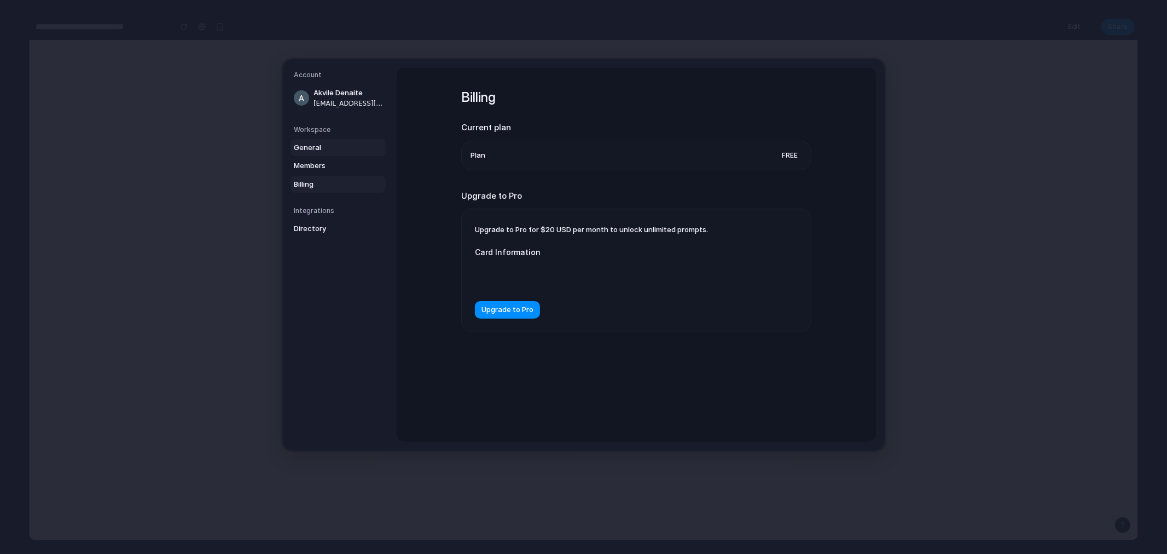
click at [315, 145] on span "General" at bounding box center [329, 147] width 70 height 11
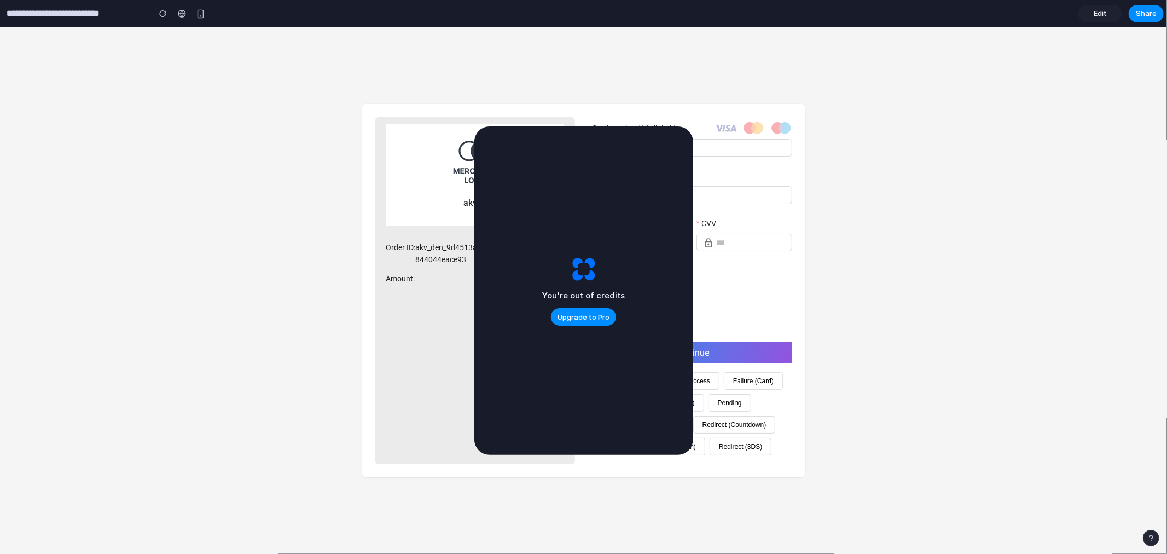
click at [1093, 13] on link "Edit" at bounding box center [1100, 14] width 44 height 18
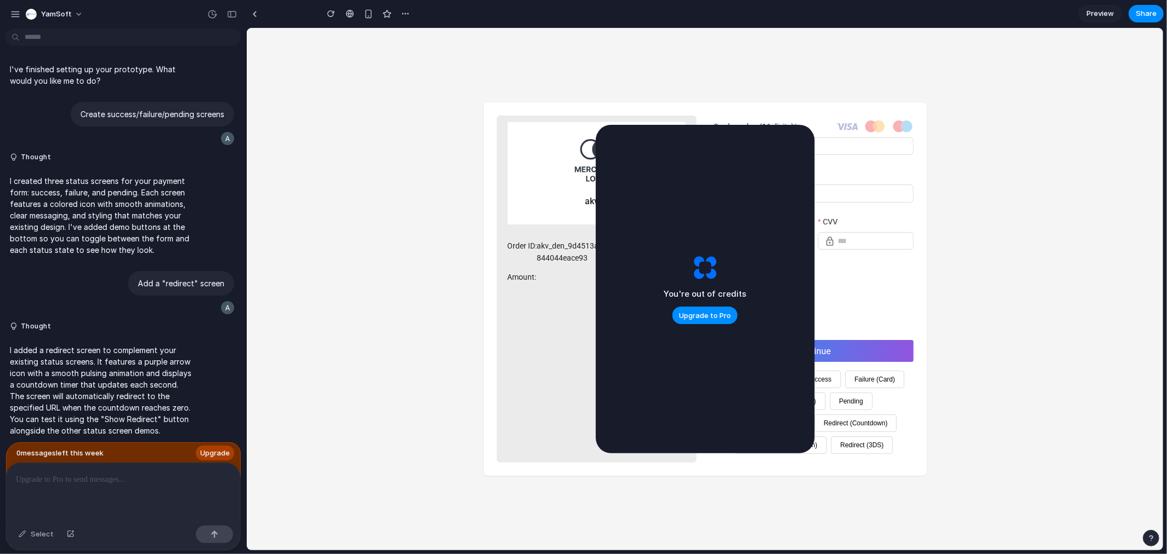
scroll to position [1757, 0]
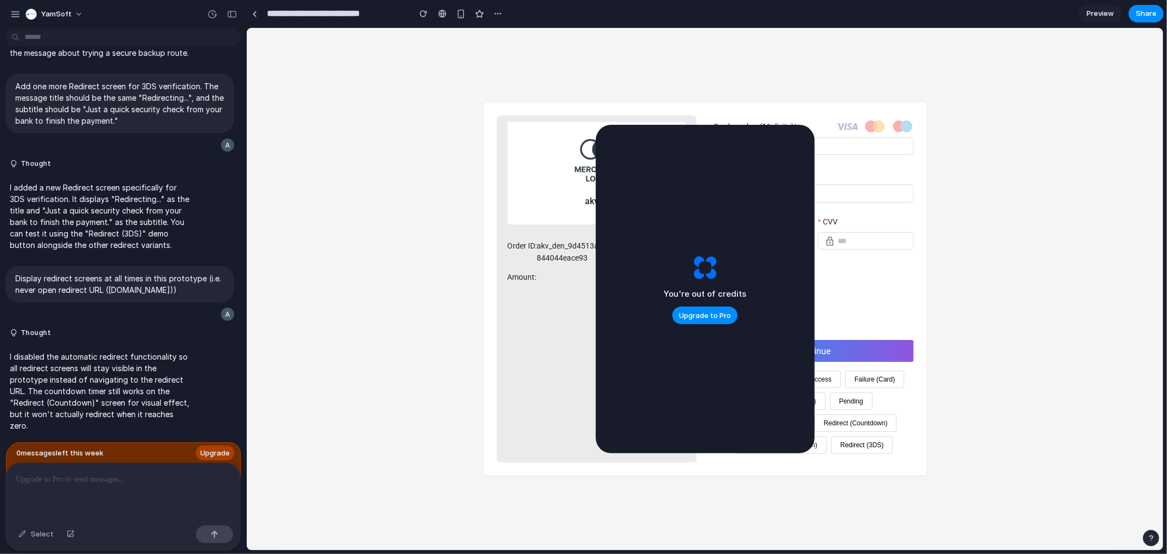
click at [1107, 14] on span "Preview" at bounding box center [1100, 13] width 27 height 11
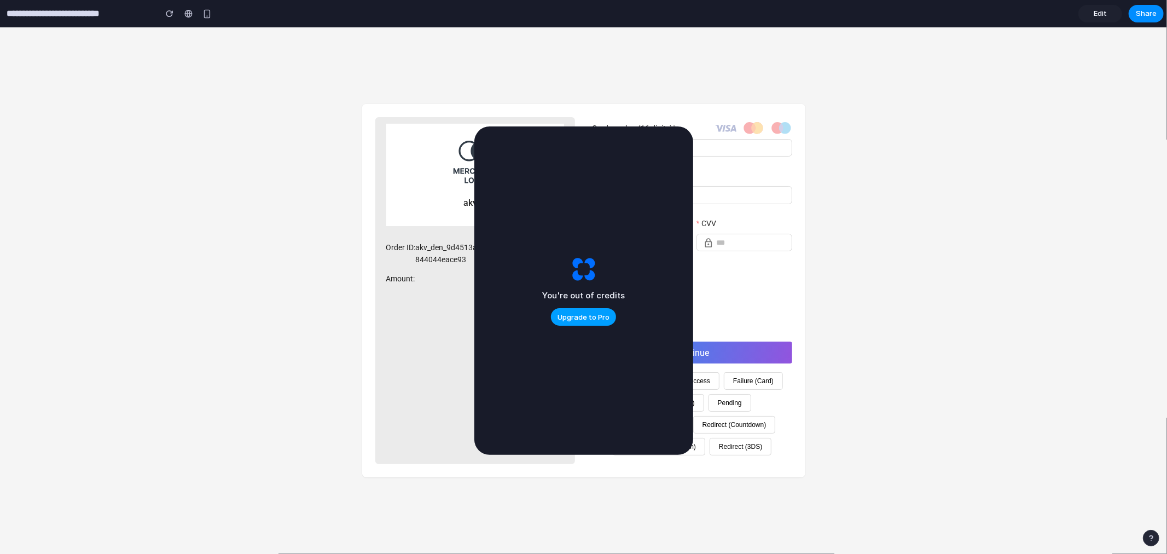
click at [586, 315] on span "Upgrade to Pro" at bounding box center [584, 317] width 52 height 11
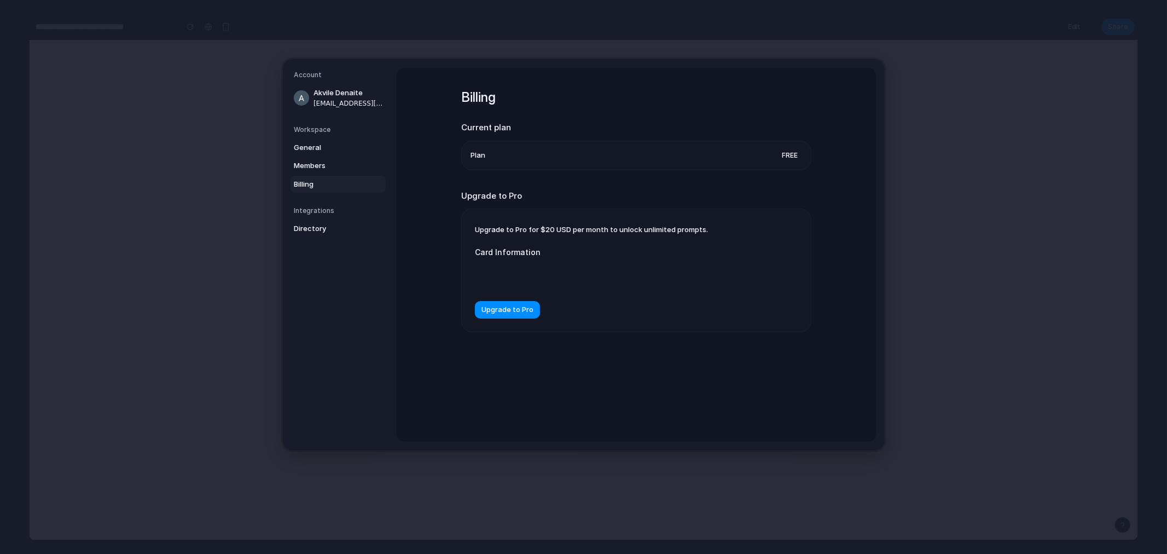
click at [529, 156] on li "Plan Free" at bounding box center [637, 155] width 332 height 28
click at [314, 160] on span "Members" at bounding box center [329, 165] width 70 height 11
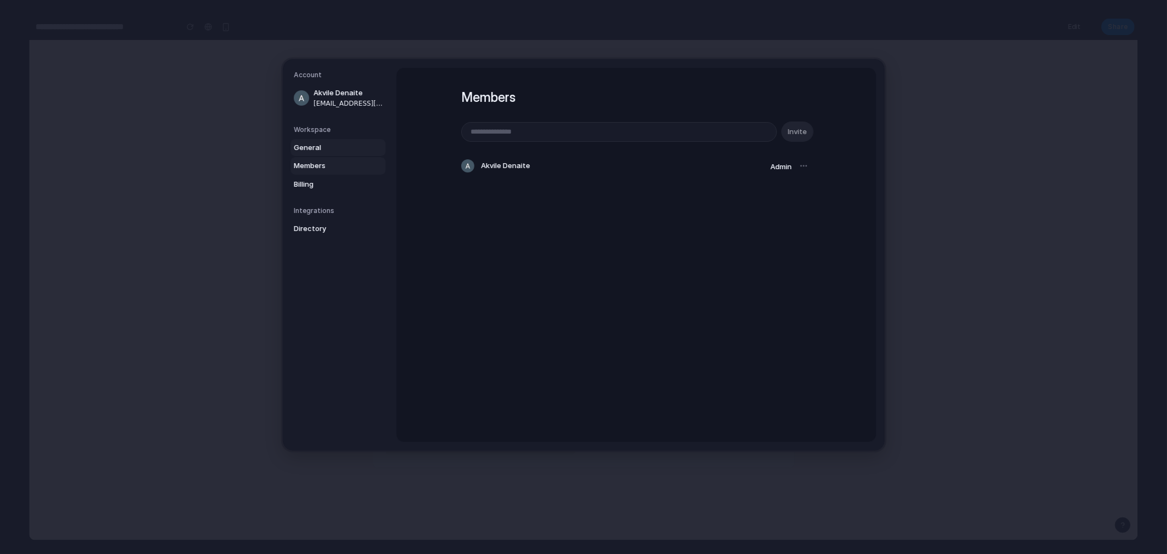
click at [315, 145] on span "General" at bounding box center [329, 147] width 70 height 11
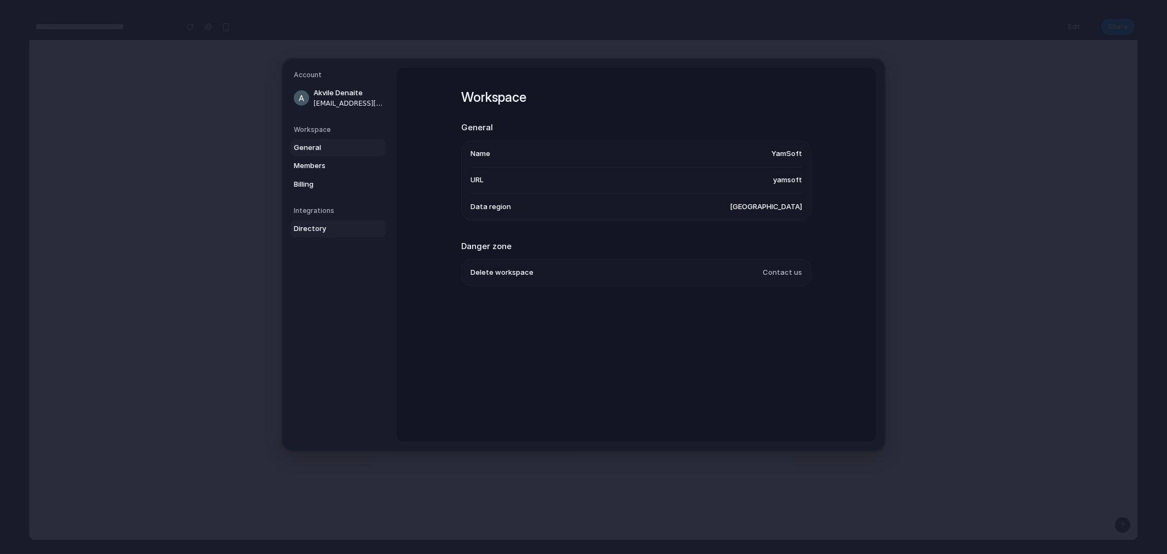
click at [303, 228] on span "Directory" at bounding box center [329, 228] width 70 height 11
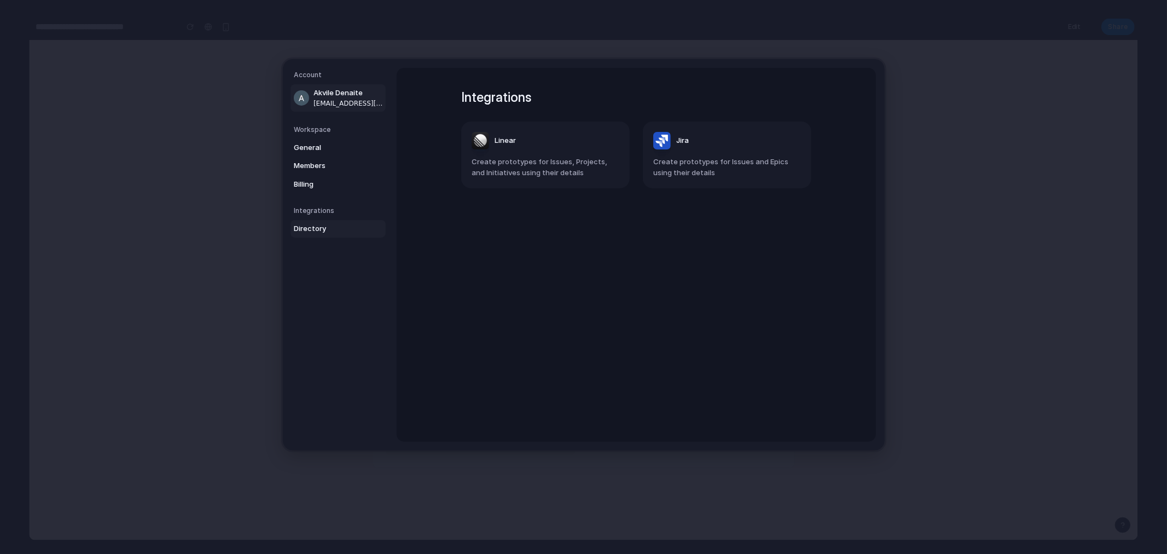
click at [338, 89] on span "Akvile Denaite" at bounding box center [349, 93] width 70 height 11
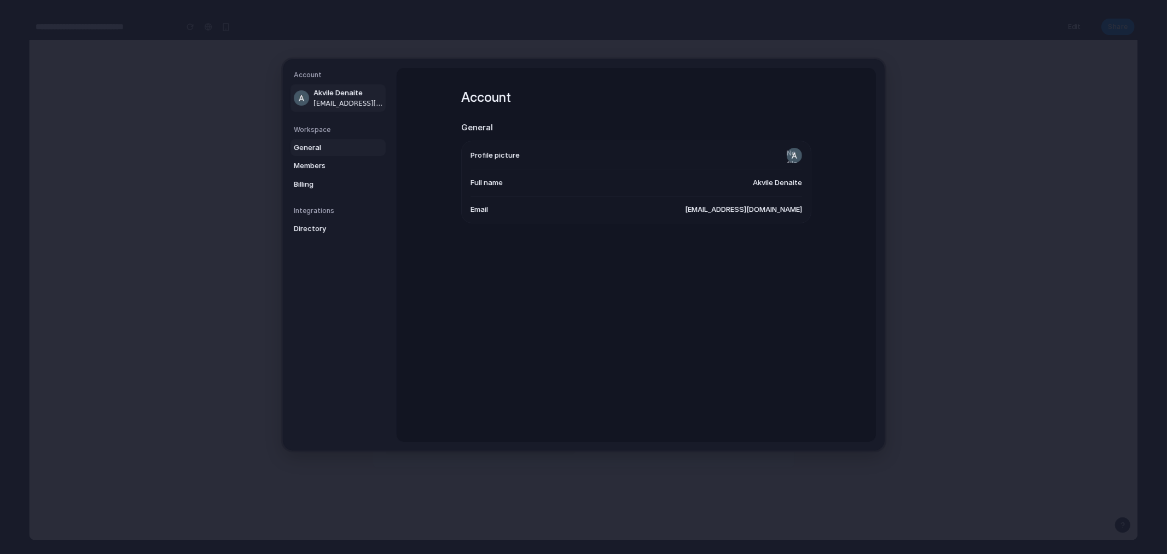
click at [320, 144] on span "General" at bounding box center [329, 147] width 70 height 11
click at [323, 161] on span "Members" at bounding box center [329, 165] width 70 height 11
click at [315, 181] on span "Billing" at bounding box center [329, 184] width 70 height 11
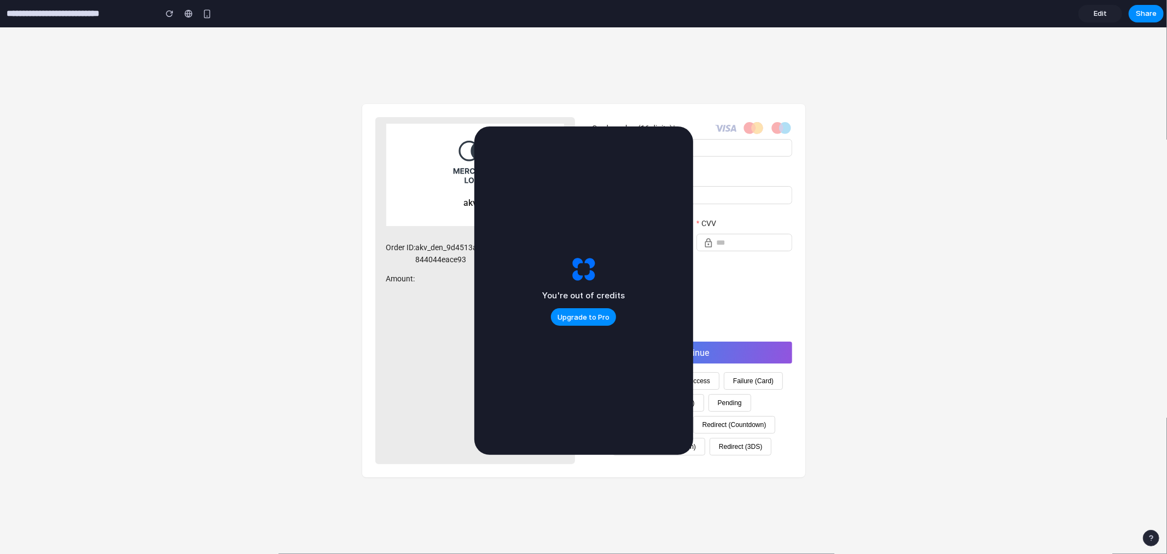
click at [1104, 13] on span "Edit" at bounding box center [1100, 13] width 13 height 11
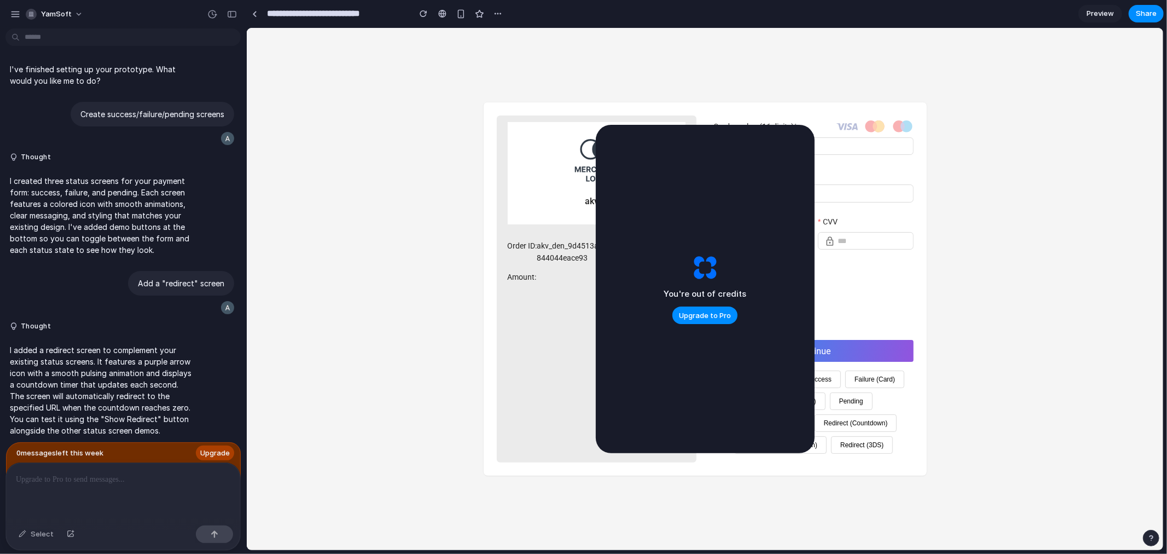
scroll to position [1757, 0]
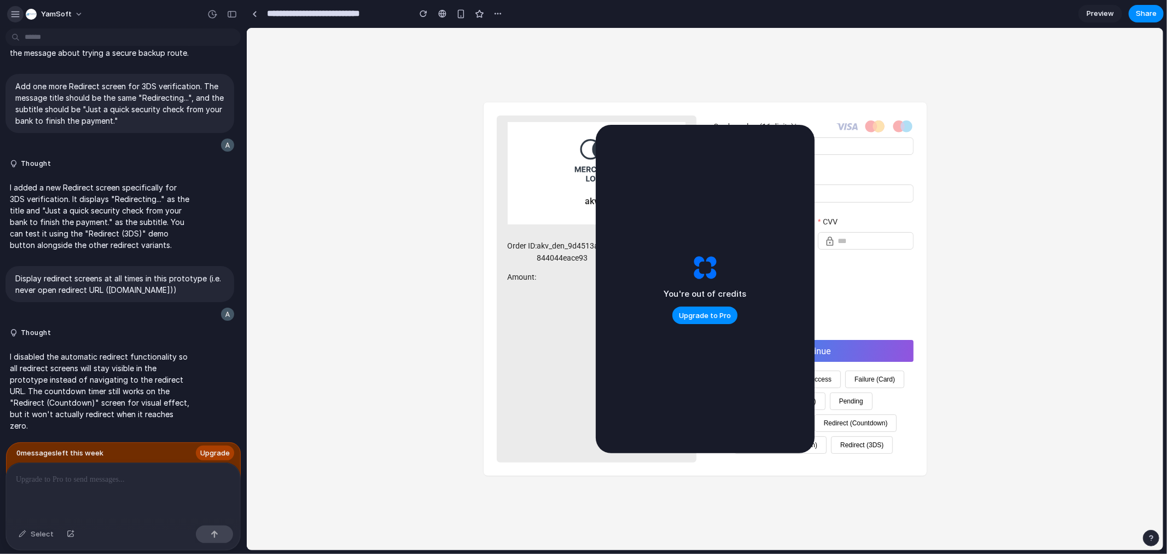
click at [13, 13] on div "button" at bounding box center [15, 14] width 10 height 10
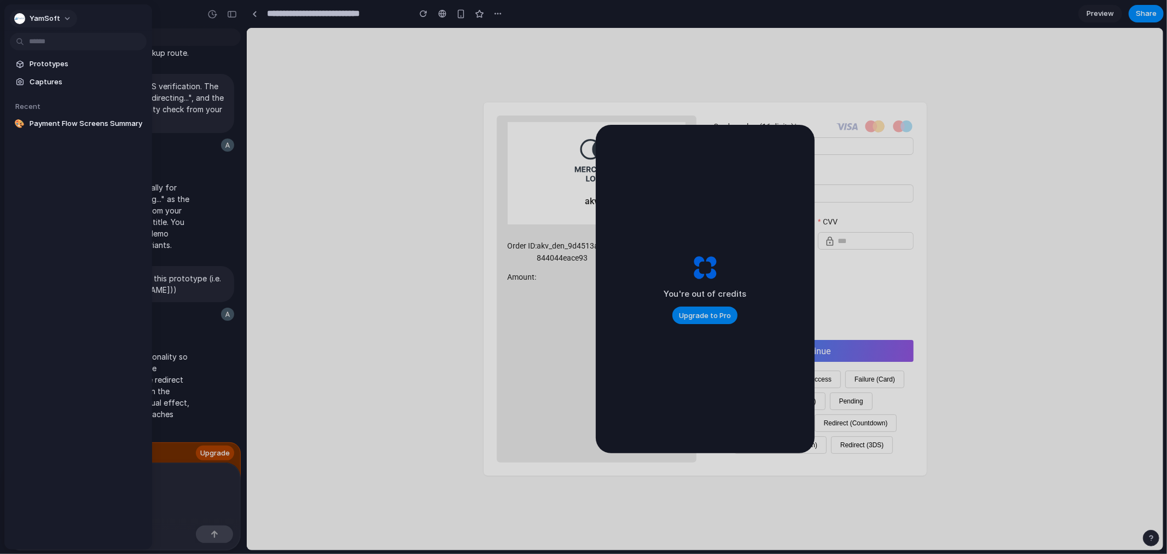
click at [60, 19] on button "YamSoft" at bounding box center [43, 19] width 67 height 18
click at [52, 40] on span "Settings" at bounding box center [45, 43] width 30 height 11
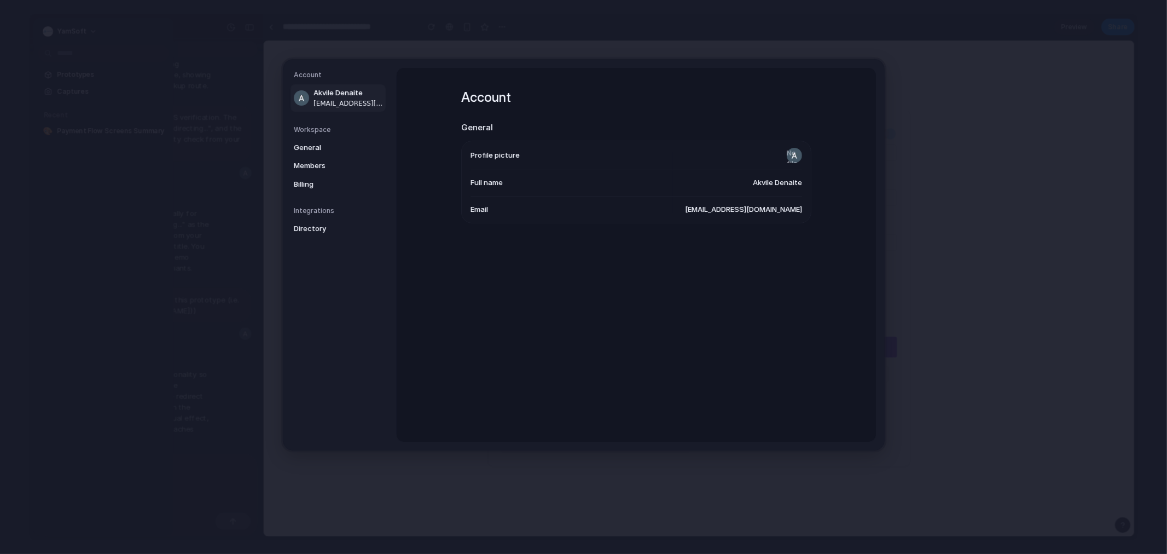
scroll to position [1736, 0]
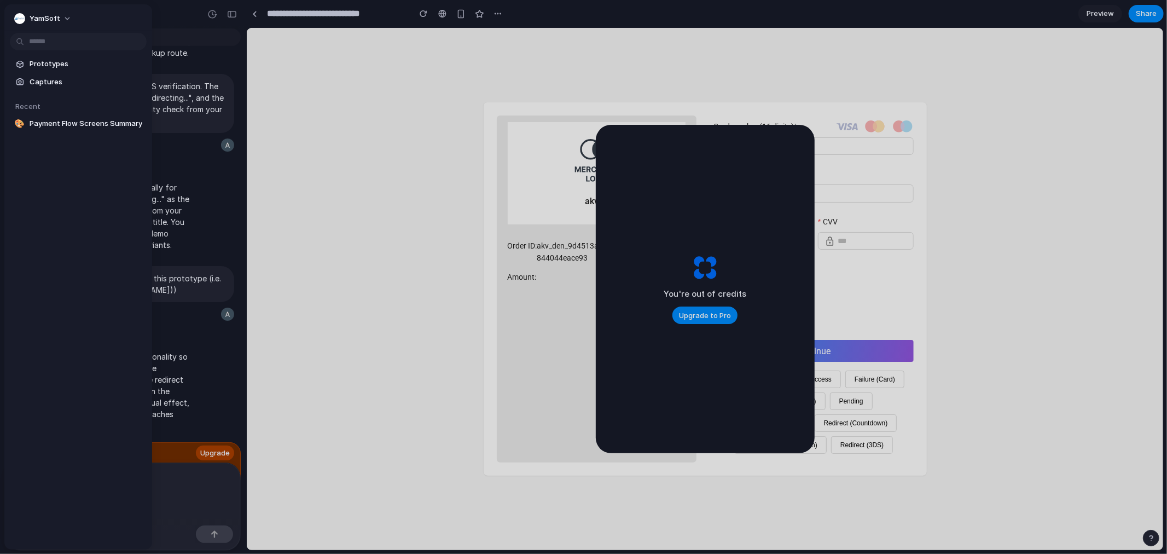
scroll to position [1757, 0]
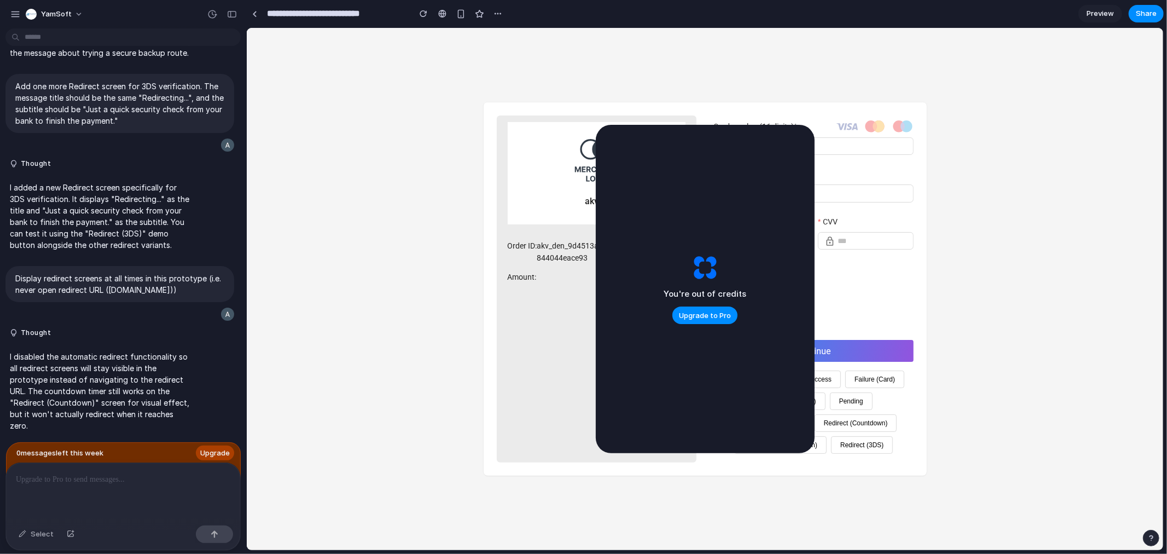
click at [105, 444] on div "0 message s left this week Upgrade" at bounding box center [123, 461] width 235 height 38
click at [68, 448] on span "0 message s left this week" at bounding box center [59, 453] width 87 height 11
click at [500, 11] on div "button" at bounding box center [498, 13] width 9 height 9
click at [75, 11] on div "Duplicate Delete" at bounding box center [583, 277] width 1167 height 554
click at [75, 11] on button "YamSoft" at bounding box center [54, 14] width 67 height 18
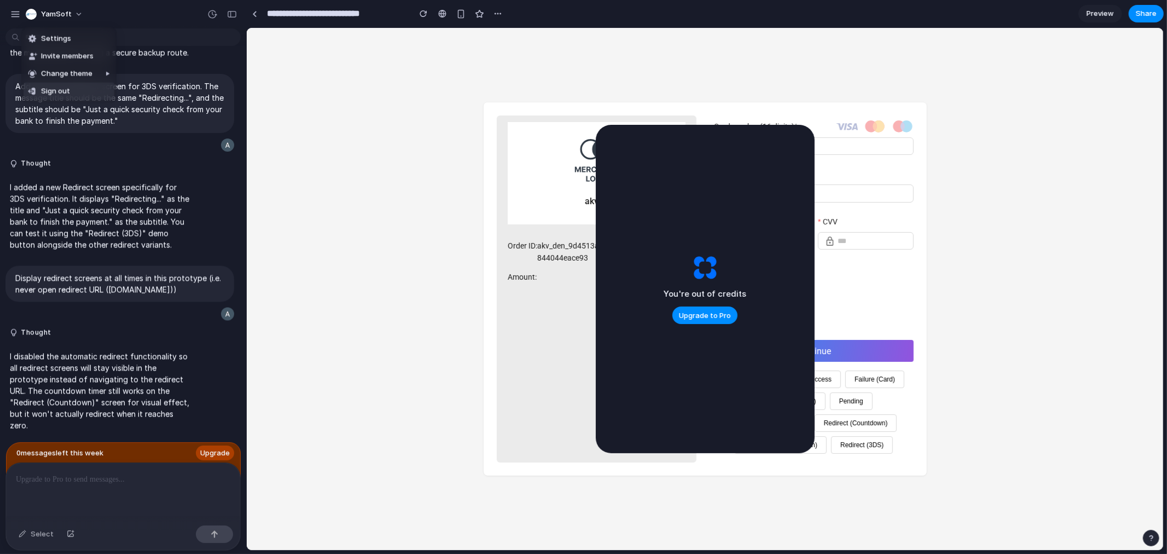
click at [84, 88] on li "Sign out" at bounding box center [69, 92] width 91 height 18
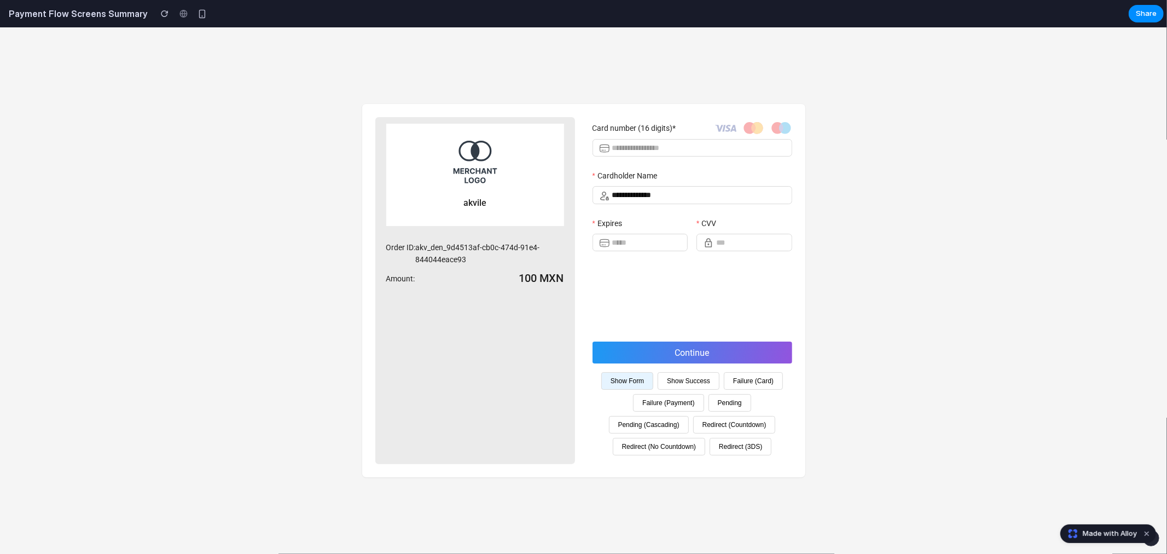
click at [239, 132] on div "**********" at bounding box center [583, 290] width 1167 height 526
click at [686, 379] on button "Show Success" at bounding box center [689, 380] width 62 height 18
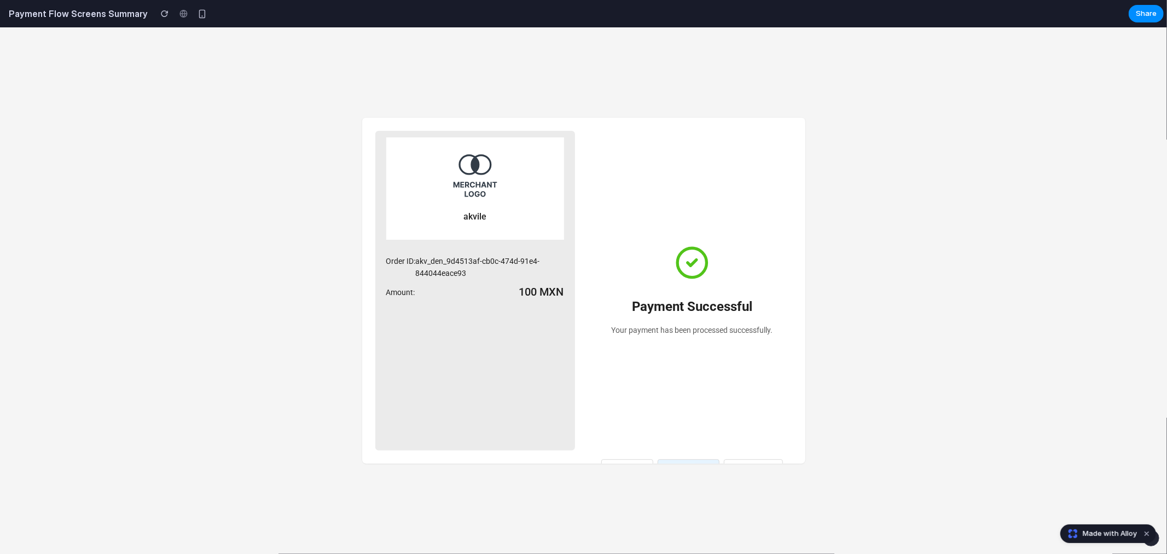
click at [893, 170] on div "akvile Order ID: akv_den_9d4513af-cb0c-474d-91e4-844044eace93 Amount: 100 MXN P…" at bounding box center [583, 290] width 1167 height 526
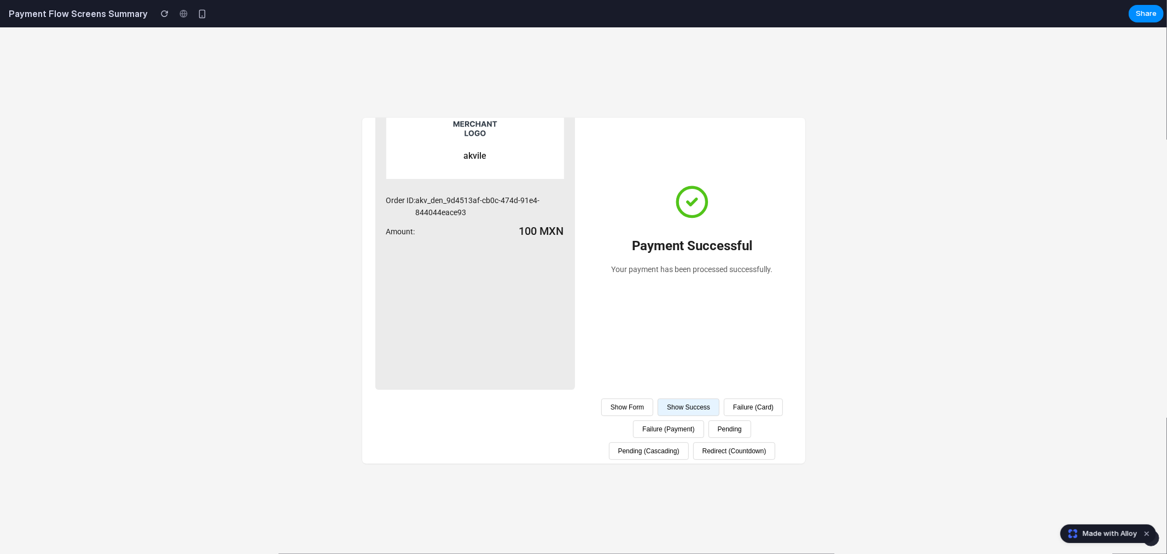
click at [707, 415] on button "Show Success" at bounding box center [689, 407] width 62 height 18
click at [653, 413] on button "Show Form" at bounding box center [627, 407] width 52 height 18
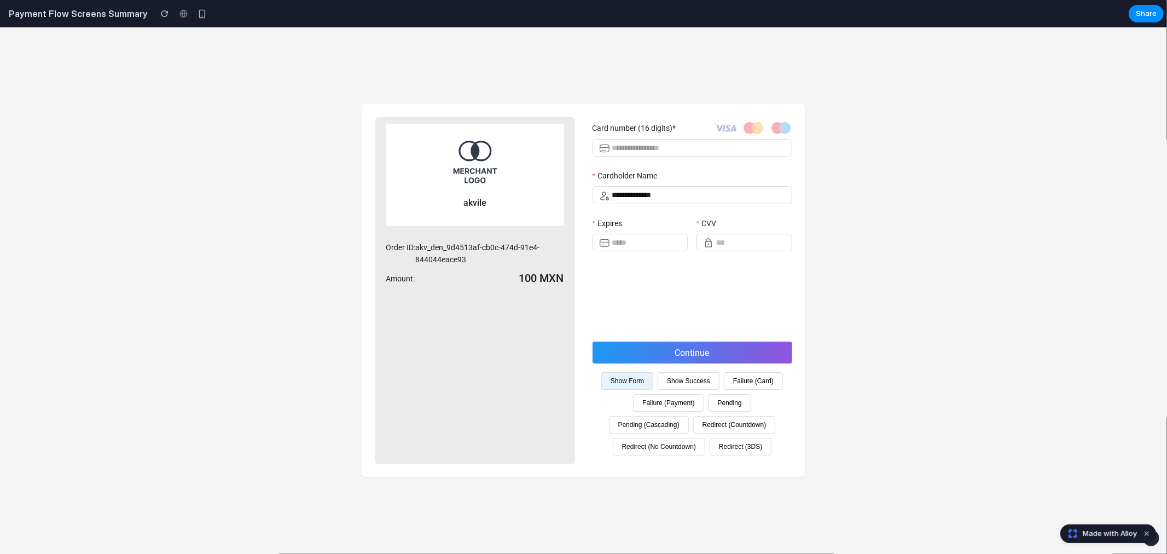
scroll to position [0, 0]
click at [700, 380] on button "Show Success" at bounding box center [689, 380] width 62 height 18
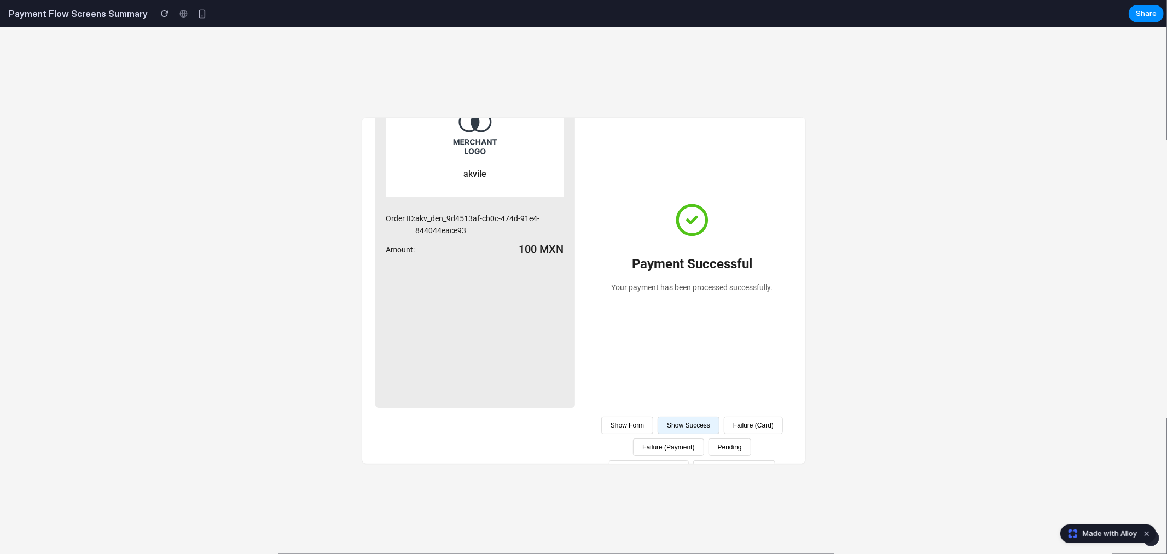
scroll to position [61, 0]
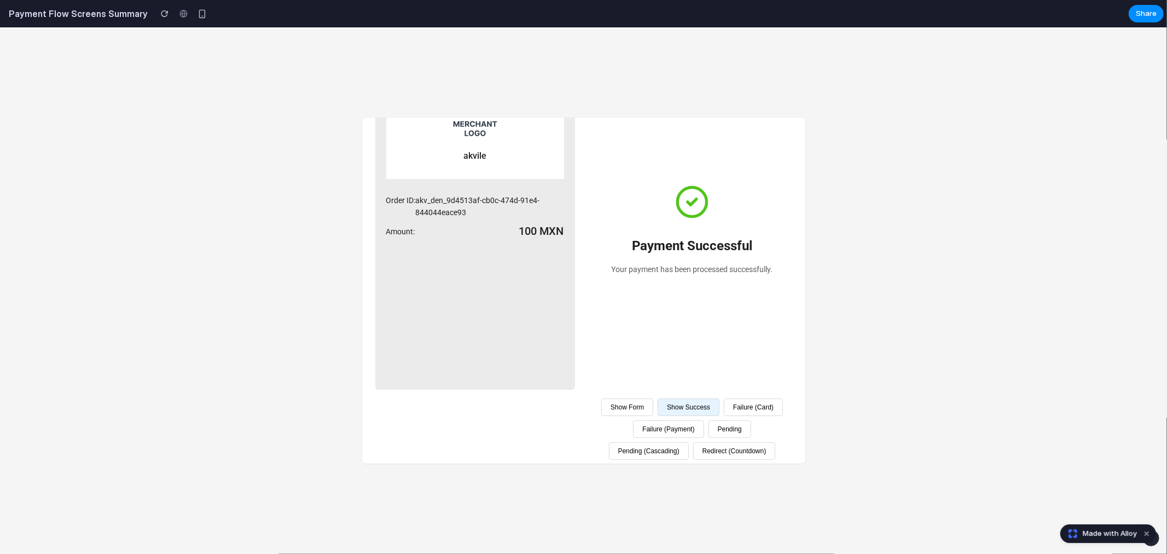
click at [704, 437] on button "Failure (Payment)" at bounding box center [668, 429] width 71 height 18
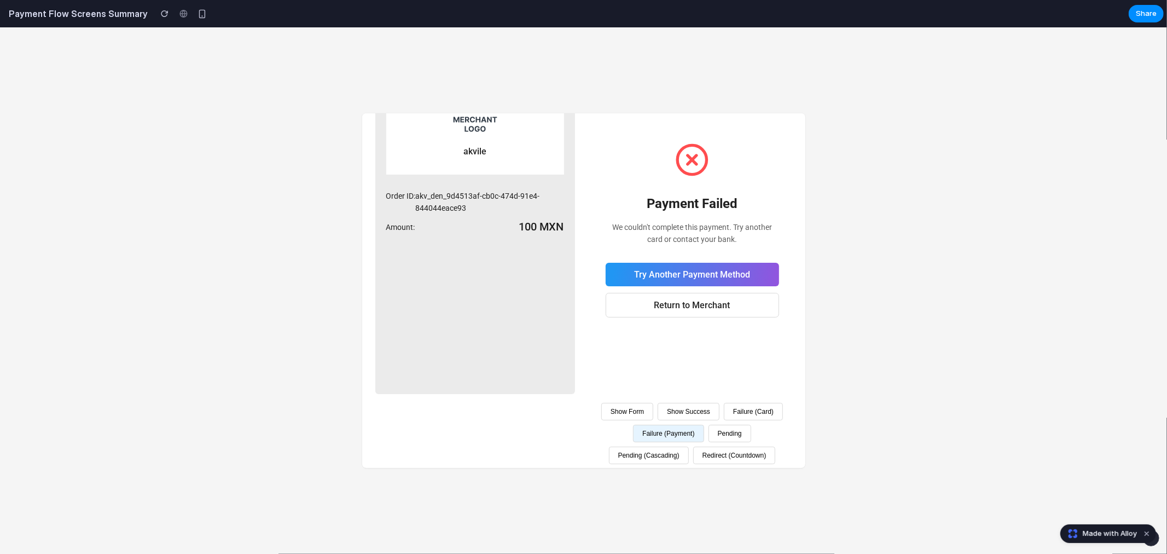
click at [724, 420] on button "Failure (Card)" at bounding box center [753, 411] width 59 height 18
click at [646, 420] on button "Show Form" at bounding box center [627, 411] width 52 height 18
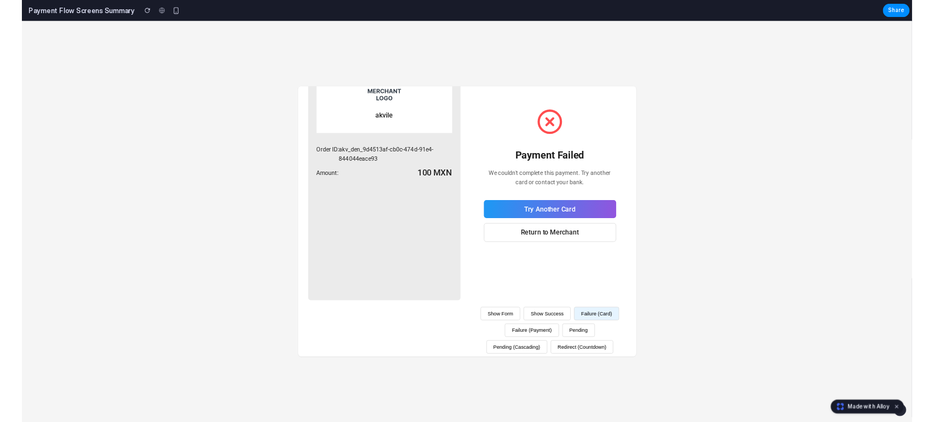
scroll to position [0, 0]
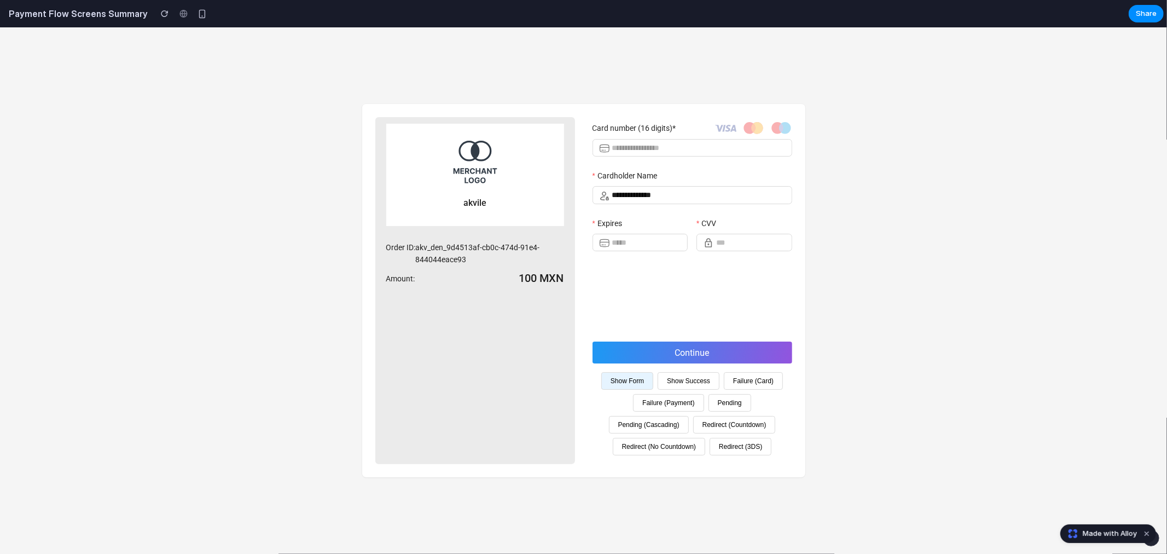
click at [914, 323] on div "**********" at bounding box center [583, 290] width 1167 height 526
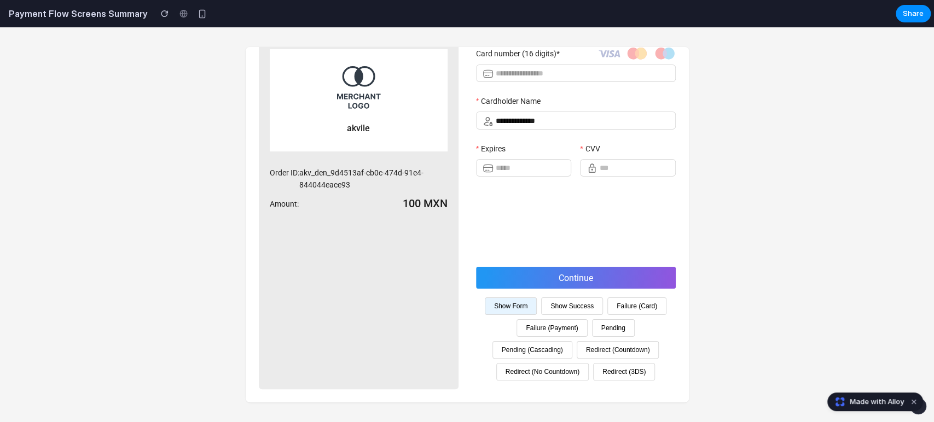
scroll to position [36, 0]
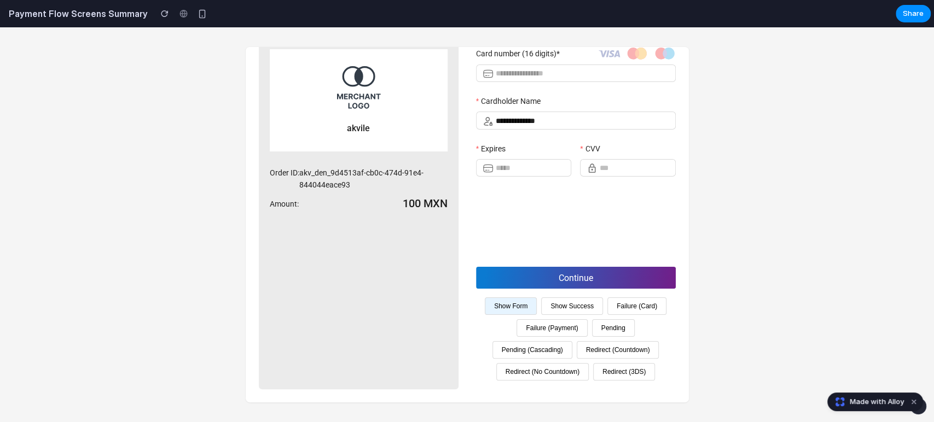
click at [572, 273] on span "Continue" at bounding box center [576, 278] width 34 height 10
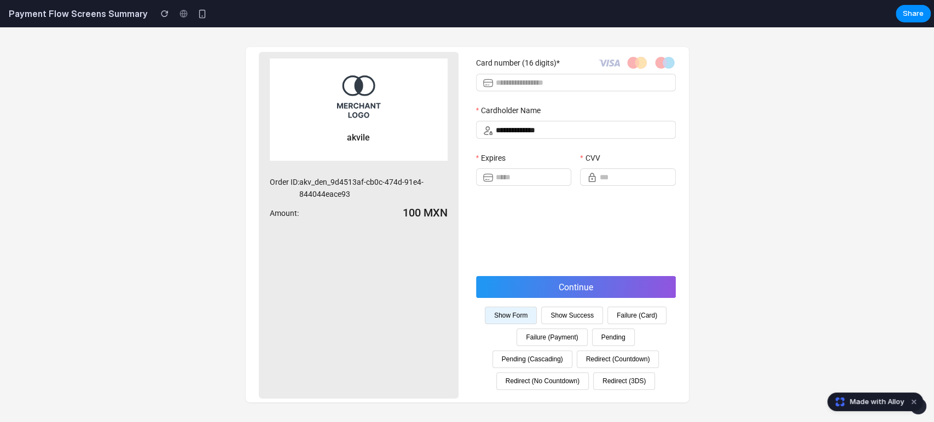
scroll to position [0, 0]
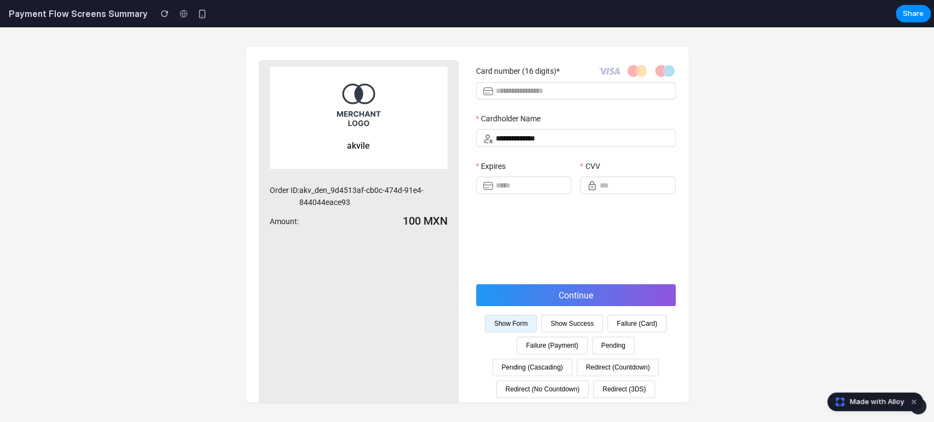
click at [587, 345] on button "Failure (Payment)" at bounding box center [551, 346] width 71 height 18
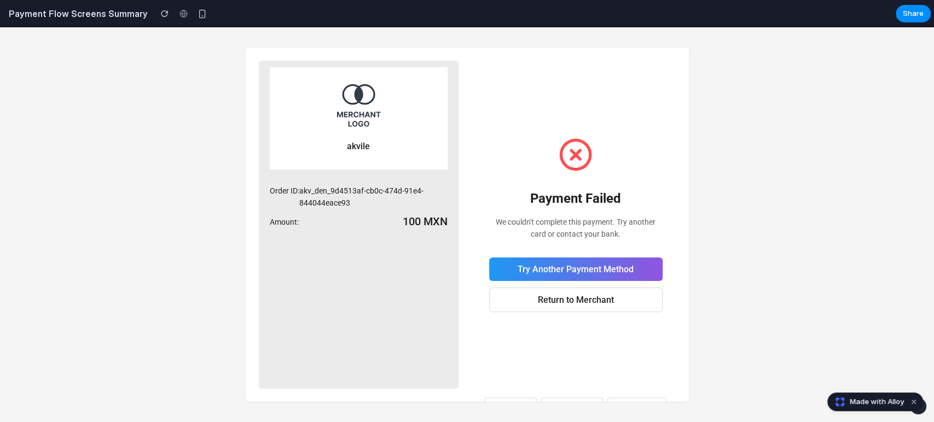
click at [797, 125] on div "akvile Order ID: akv_den_9d4513af-cb0c-474d-91e4-844044eace93 Amount: 100 MXN P…" at bounding box center [467, 224] width 934 height 395
click at [787, 172] on div "akvile Order ID: akv_den_9d4513af-cb0c-474d-91e4-844044eace93 Amount: 100 MXN P…" at bounding box center [467, 224] width 934 height 395
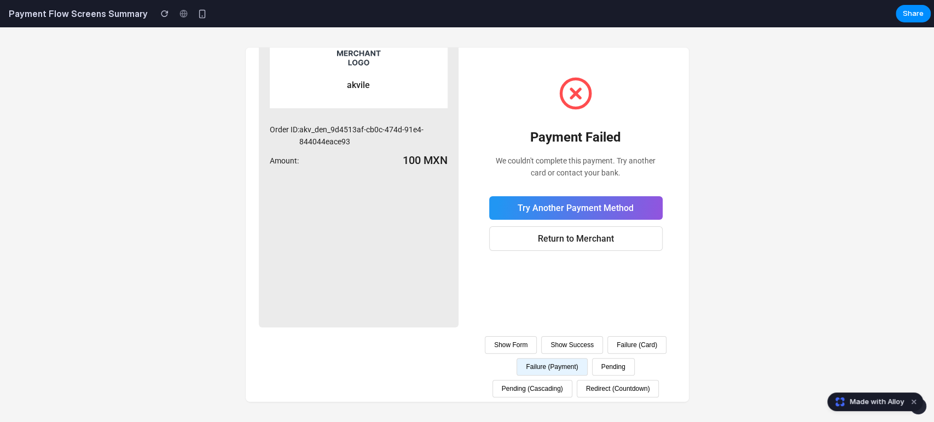
scroll to position [126, 0]
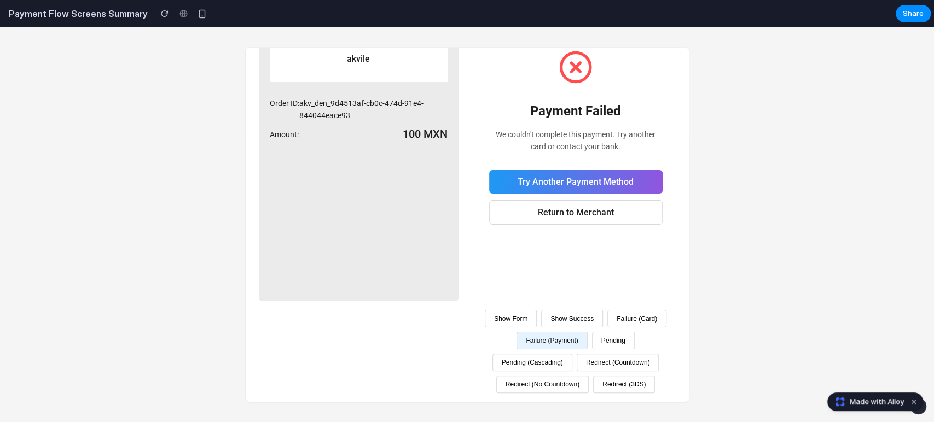
click at [537, 310] on button "Show Form" at bounding box center [511, 319] width 52 height 18
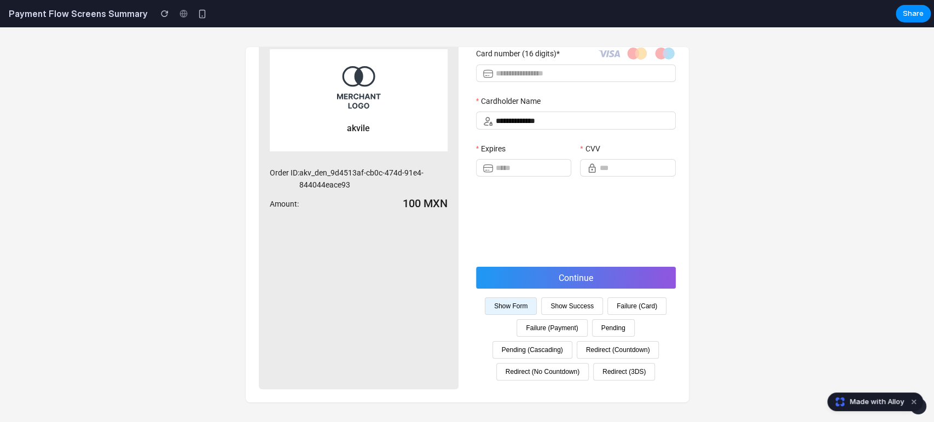
scroll to position [0, 0]
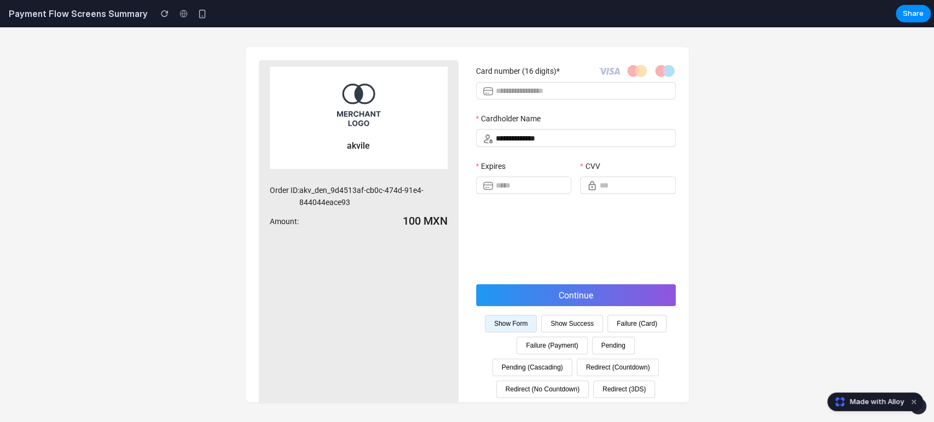
click at [852, 136] on div "**********" at bounding box center [467, 224] width 934 height 395
drag, startPoint x: 809, startPoint y: 152, endPoint x: 735, endPoint y: 108, distance: 86.1
click at [815, 150] on div "**********" at bounding box center [467, 224] width 934 height 395
click at [596, 322] on button "Show Success" at bounding box center [572, 324] width 62 height 18
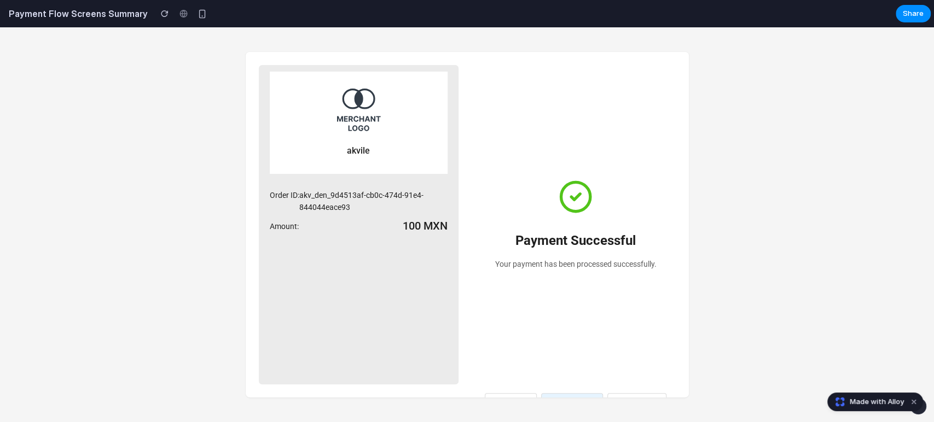
click at [754, 107] on div "akvile Order ID: akv_den_9d4513af-cb0c-474d-91e4-844044eace93 Amount: 100 MXN P…" at bounding box center [467, 224] width 934 height 395
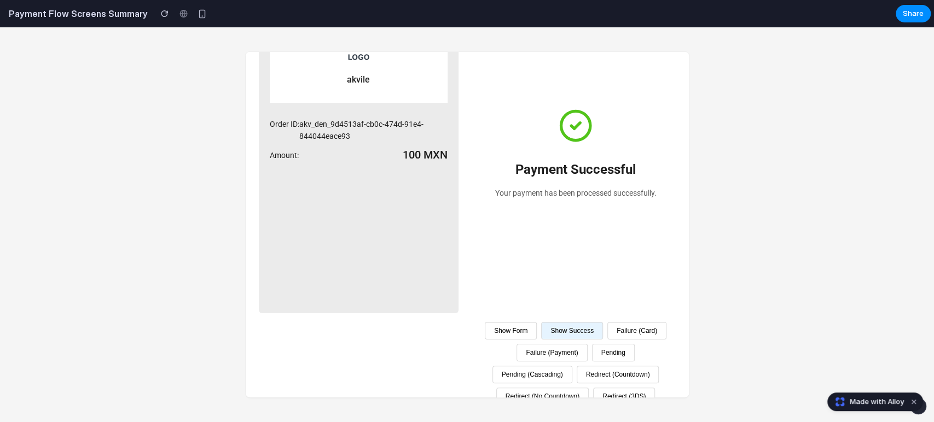
scroll to position [116, 0]
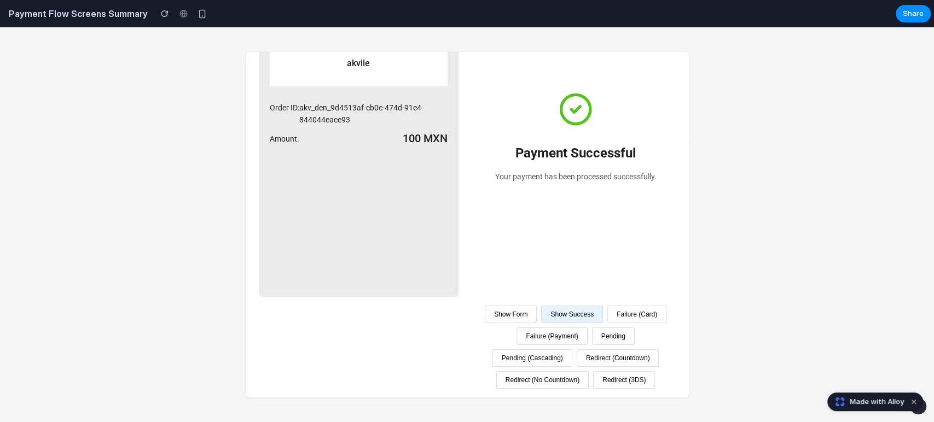
click at [587, 328] on button "Failure (Payment)" at bounding box center [551, 337] width 71 height 18
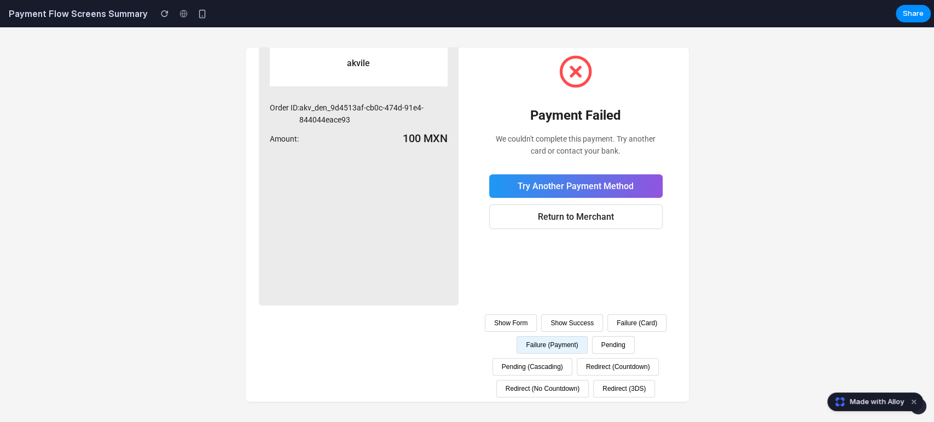
scroll to position [126, 0]
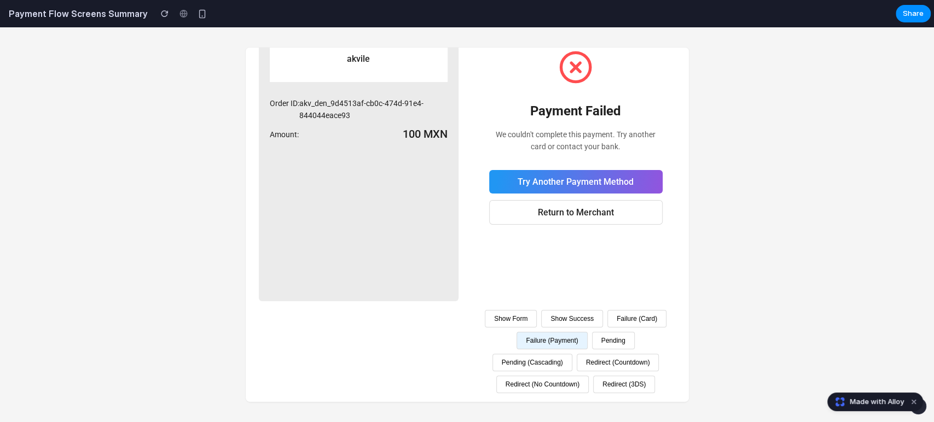
click at [572, 354] on button "Pending (Cascading)" at bounding box center [532, 363] width 80 height 18
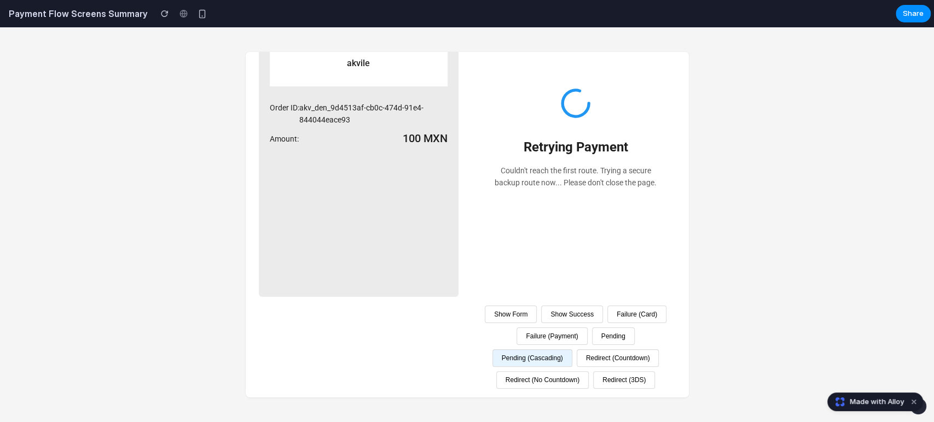
scroll to position [116, 0]
click at [592, 342] on button "Pending" at bounding box center [613, 337] width 43 height 18
click at [572, 350] on button "Pending (Cascading)" at bounding box center [532, 359] width 80 height 18
click at [616, 387] on button "Redirect (3DS)" at bounding box center [624, 380] width 62 height 18
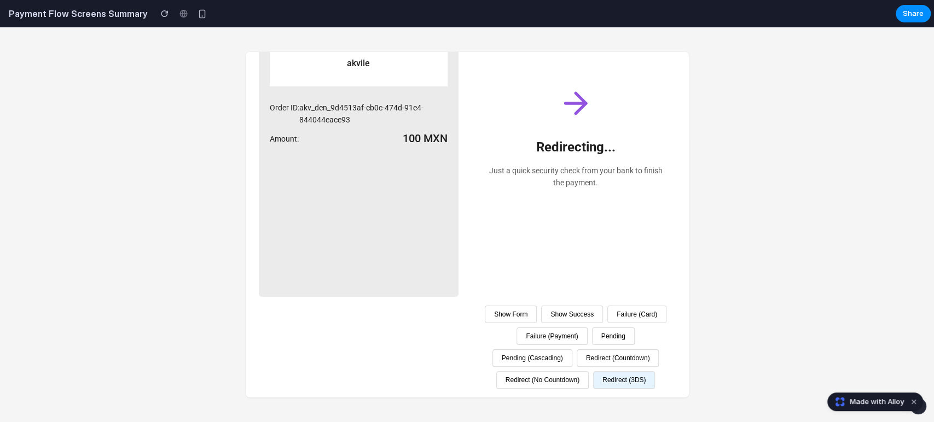
click at [572, 350] on button "Pending (Cascading)" at bounding box center [532, 359] width 80 height 18
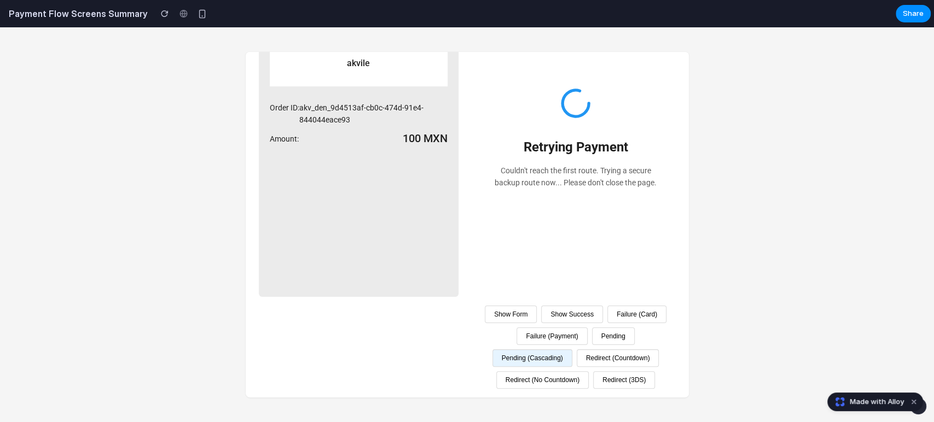
click at [592, 345] on button "Pending" at bounding box center [613, 337] width 43 height 18
click at [572, 350] on button "Pending (Cascading)" at bounding box center [532, 359] width 80 height 18
click at [592, 344] on button "Pending" at bounding box center [613, 337] width 43 height 18
click at [612, 387] on button "Redirect (3DS)" at bounding box center [624, 380] width 62 height 18
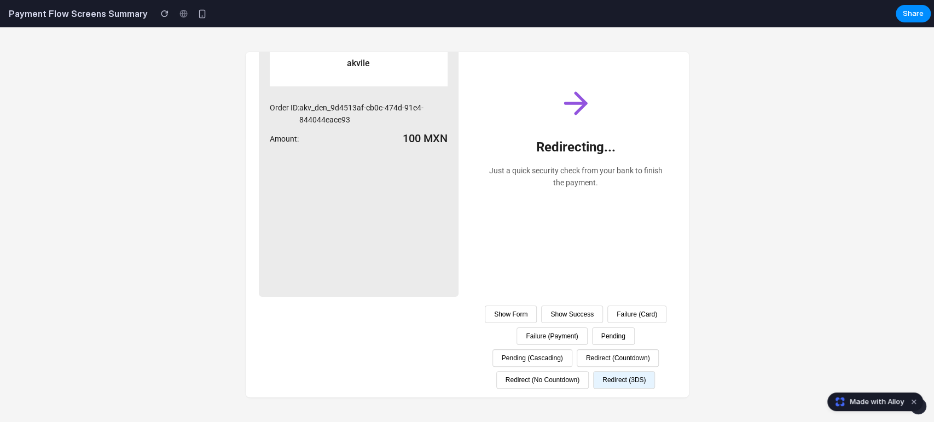
click at [587, 328] on button "Failure (Payment)" at bounding box center [551, 337] width 71 height 18
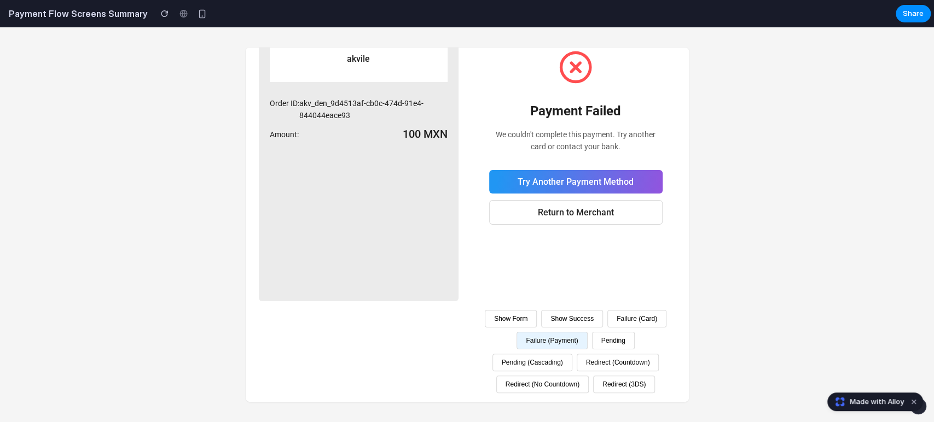
scroll to position [121, 0]
click at [607, 325] on button "Failure (Card)" at bounding box center [636, 319] width 59 height 18
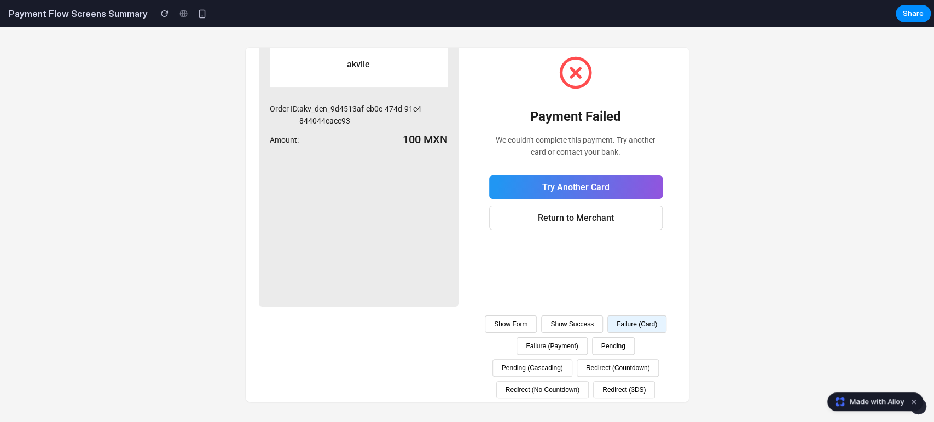
scroll to position [126, 0]
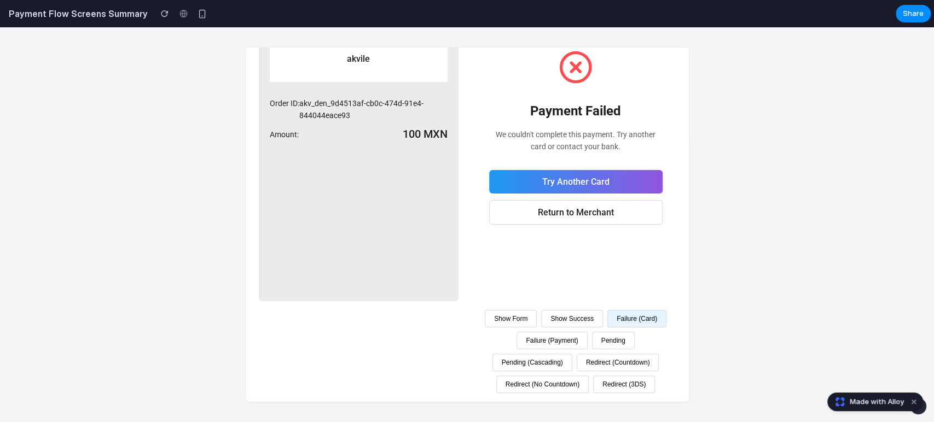
click at [592, 344] on button "Pending" at bounding box center [613, 341] width 43 height 18
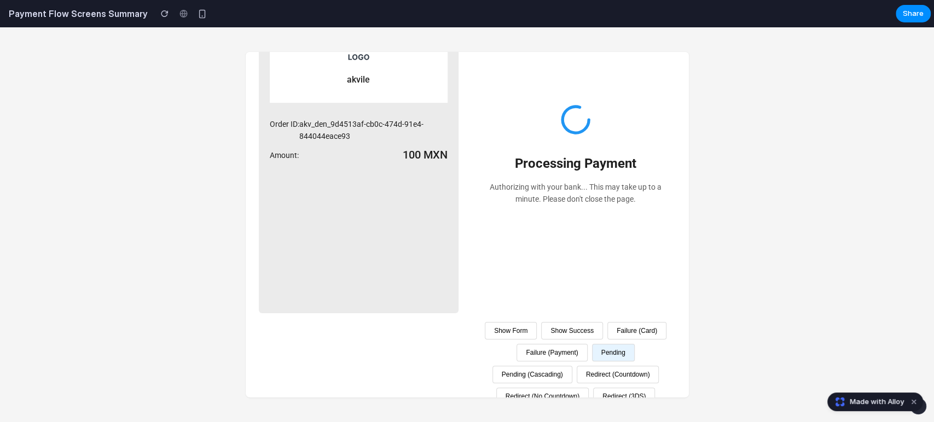
scroll to position [116, 0]
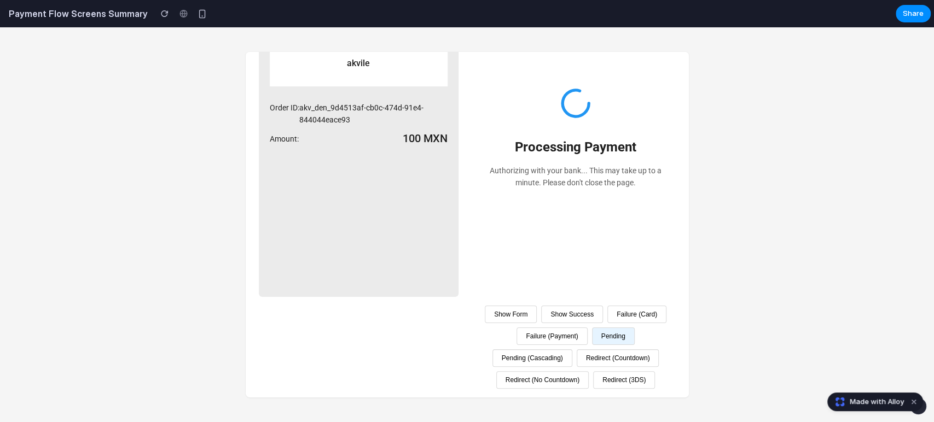
click at [585, 328] on button "Failure (Payment)" at bounding box center [551, 337] width 71 height 18
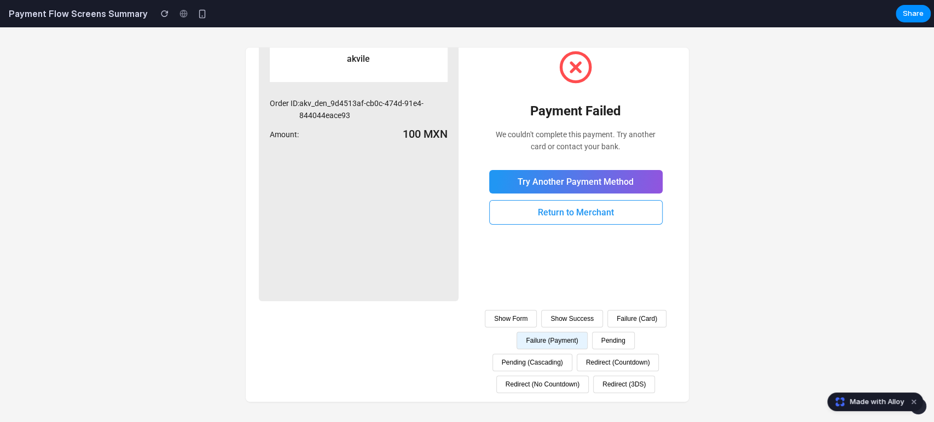
scroll to position [0, 0]
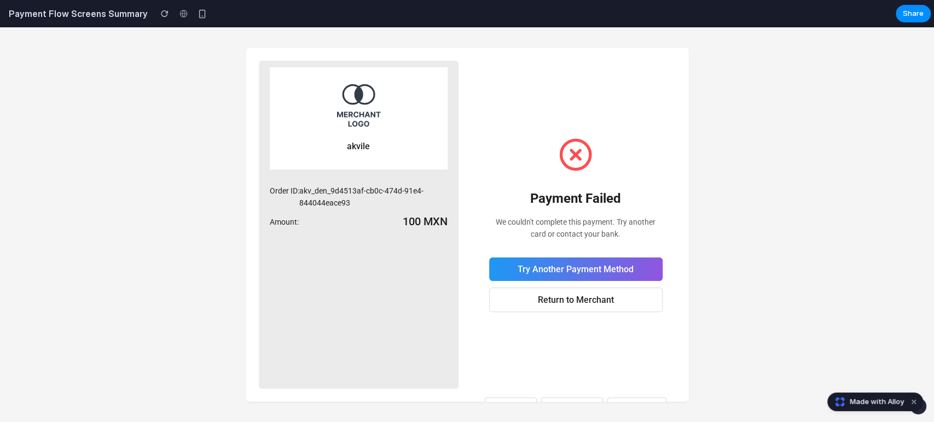
click at [849, 231] on div "akvile Order ID: akv_den_9d4513af-cb0c-474d-91e4-844044eace93 Amount: 100 MXN P…" at bounding box center [467, 224] width 934 height 395
